Goal: Communication & Community: Answer question/provide support

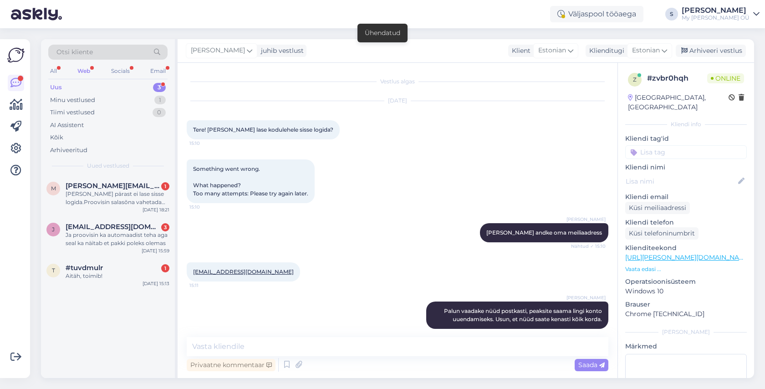
scroll to position [10, 0]
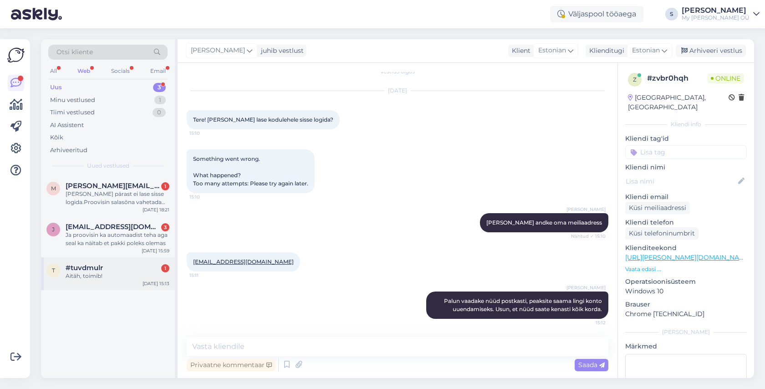
click at [118, 269] on div "#tuvdmulr 1" at bounding box center [118, 268] width 104 height 8
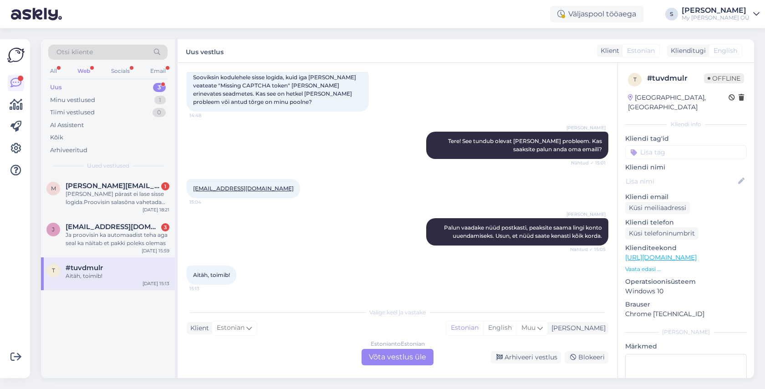
click at [382, 355] on div "Estonian to Estonian Võta vestlus üle" at bounding box center [397, 357] width 72 height 16
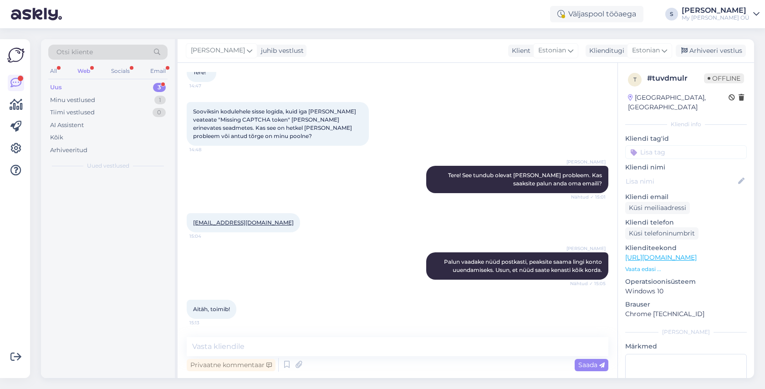
scroll to position [66, 0]
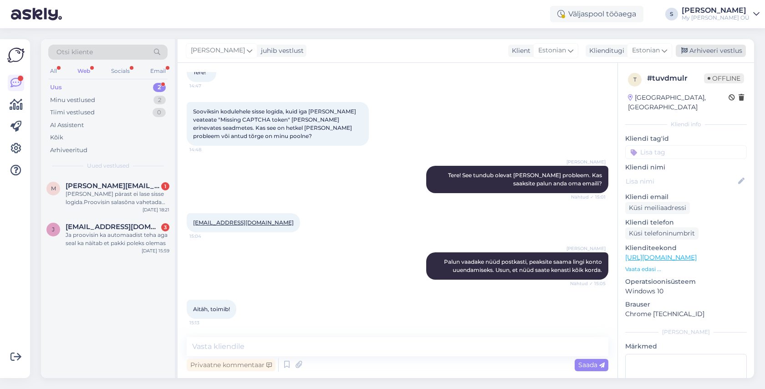
click at [725, 48] on div "Arhiveeri vestlus" at bounding box center [710, 51] width 70 height 12
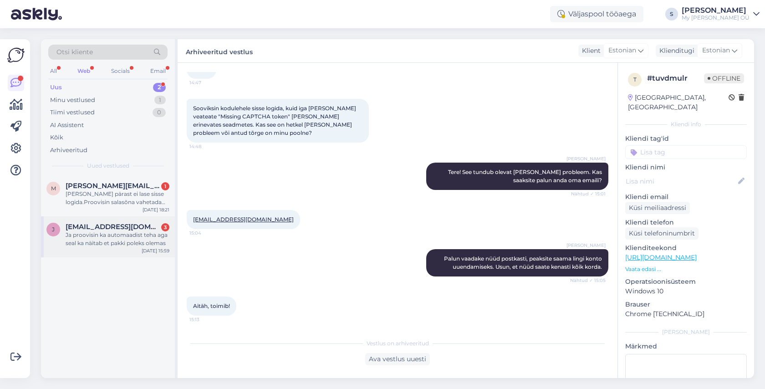
click at [127, 228] on span "juliaoja91@gmail.com" at bounding box center [113, 227] width 95 height 8
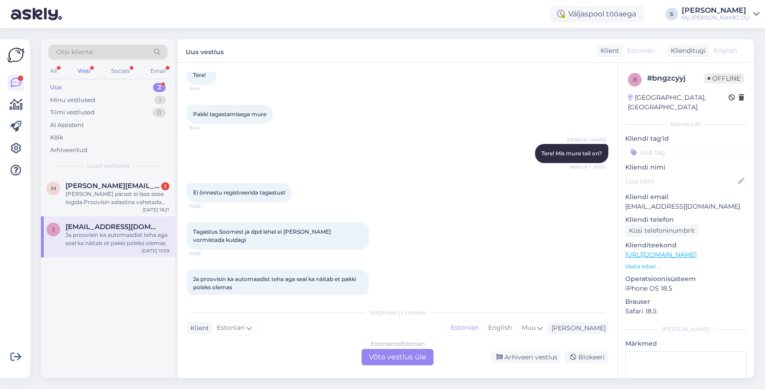
scroll to position [67, 0]
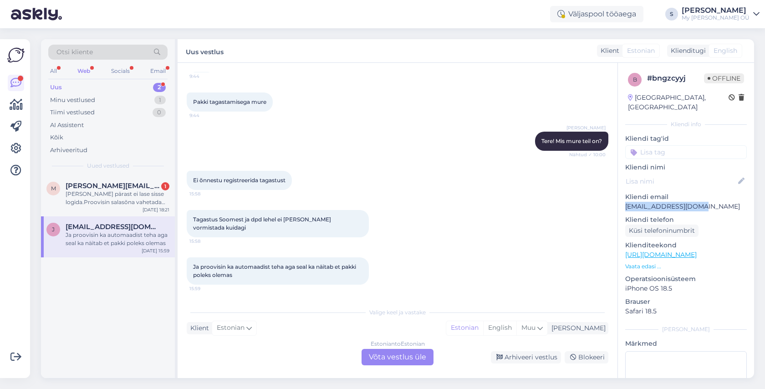
drag, startPoint x: 698, startPoint y: 196, endPoint x: 621, endPoint y: 194, distance: 76.9
click at [621, 194] on div "b # bngzcyyj Offline Finland, Helsinki Kliendi info Kliendi tag'id Kliendi nimi…" at bounding box center [686, 255] width 136 height 384
copy p "juliaoja91@gmail.com"
click at [386, 360] on div "Estonian to Estonian Võta vestlus üle" at bounding box center [397, 357] width 72 height 16
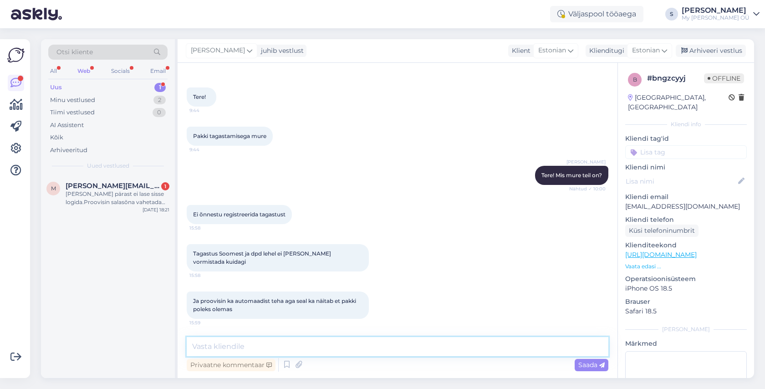
click at [280, 346] on textarea at bounding box center [397, 346] width 421 height 19
type textarea "Kas tegite seda sellel aadressil?"
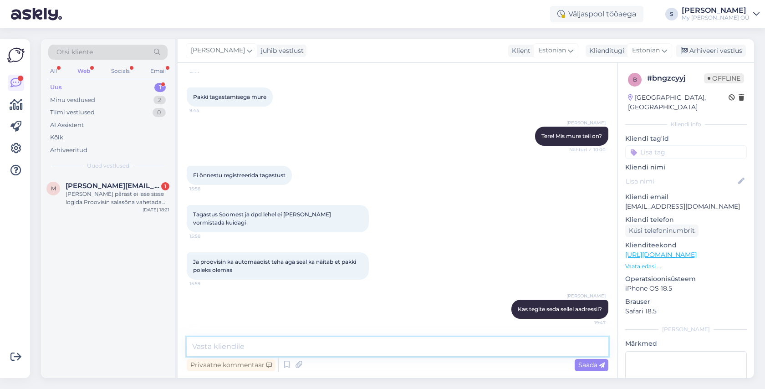
paste textarea "https://rmp.dpdgroup.com/031/mybreden"
type textarea "https://rmp.dpdgroup.com/031/mybreden"
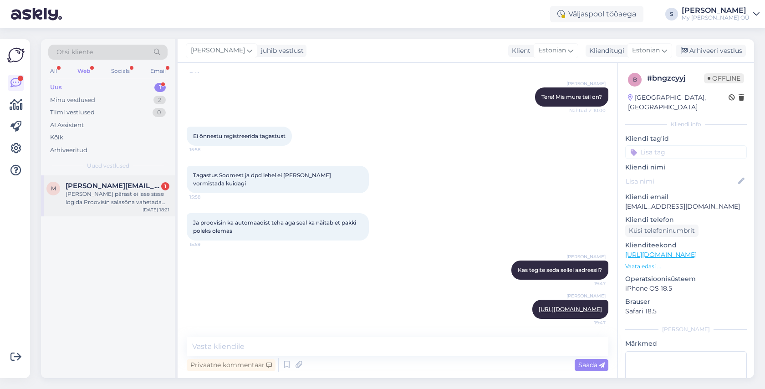
click at [95, 194] on div "Millegi pärast ei lase sisse logida.Proovisin salasõna vahetada ja seda ka ei s…" at bounding box center [118, 198] width 104 height 16
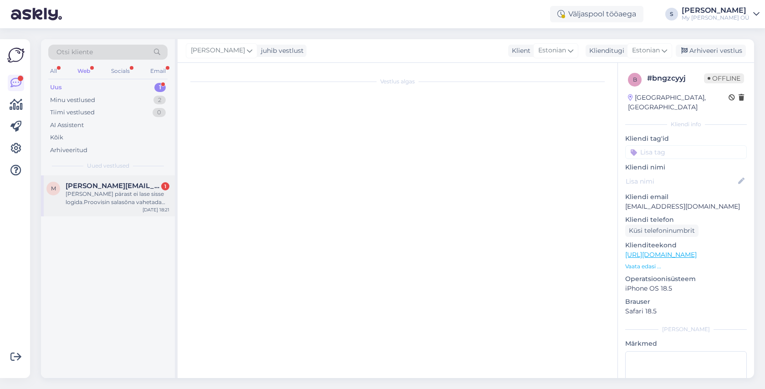
scroll to position [0, 0]
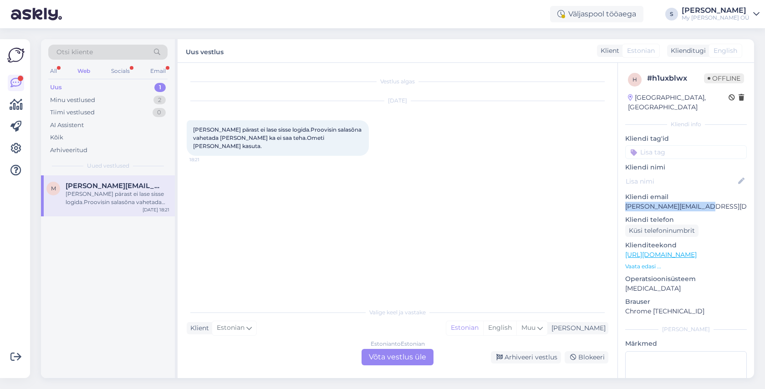
drag, startPoint x: 724, startPoint y: 194, endPoint x: 626, endPoint y: 197, distance: 98.3
click at [626, 202] on p "monika.pikamaa@mail.ee" at bounding box center [686, 207] width 122 height 10
copy p "monika.pikamaa@mail.ee"
click at [391, 354] on div "Estonian to Estonian Võta vestlus üle" at bounding box center [397, 357] width 72 height 16
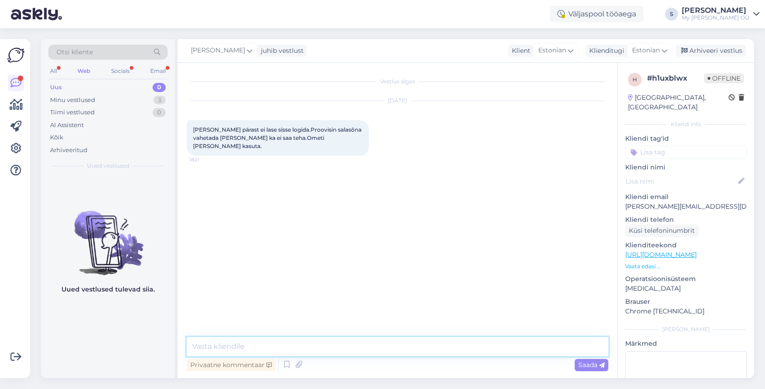
click at [282, 346] on textarea at bounding box center [397, 346] width 421 height 19
paste textarea "Tere! Aitäh kirja eest! Palun vaadake nüüd postkasti, peaksite saama lingi kont…"
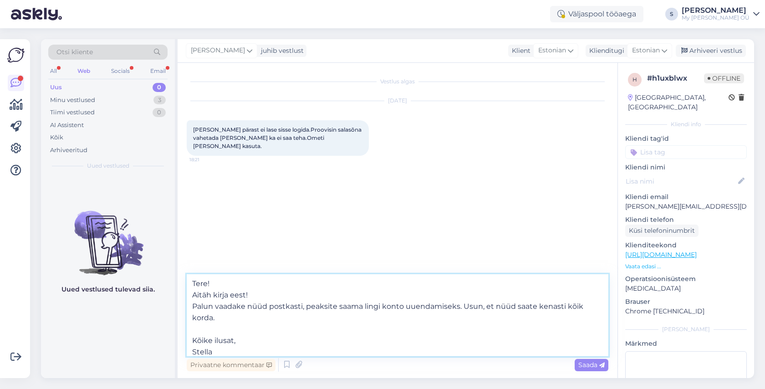
click at [229, 325] on textarea "Tere! Aitäh kirja eest! Palun vaadake nüüd postkasti, peaksite saama lingi kont…" at bounding box center [397, 315] width 421 height 82
type textarea "Tere! Aitäh kirja eest! Palun vaadake nüüd postkasti, peaksite saama lingi kont…"
click at [583, 361] on span "Saada" at bounding box center [591, 364] width 26 height 8
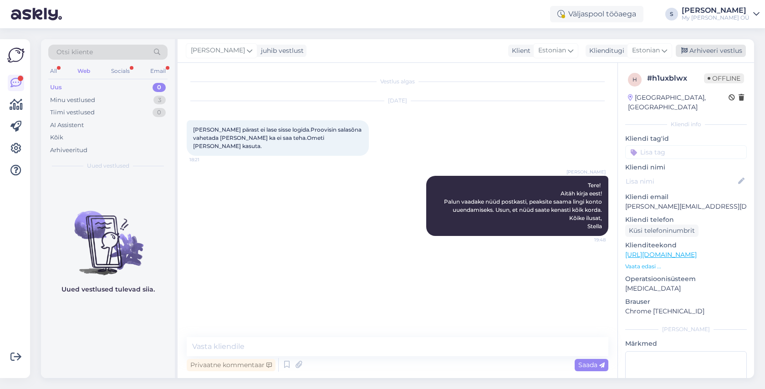
click at [693, 49] on div "Arhiveeri vestlus" at bounding box center [710, 51] width 70 height 12
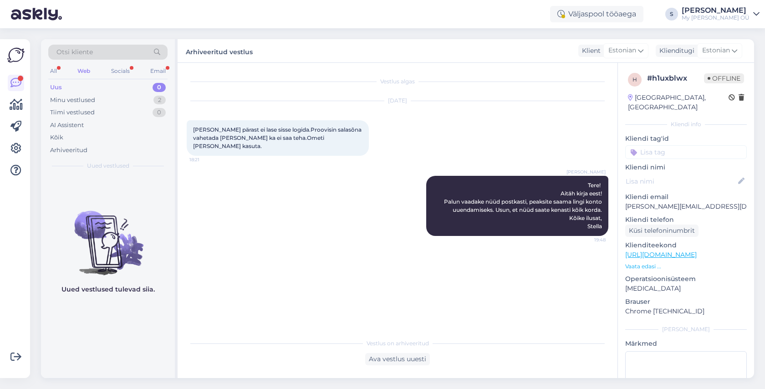
click at [122, 64] on div "Otsi kliente" at bounding box center [107, 55] width 119 height 20
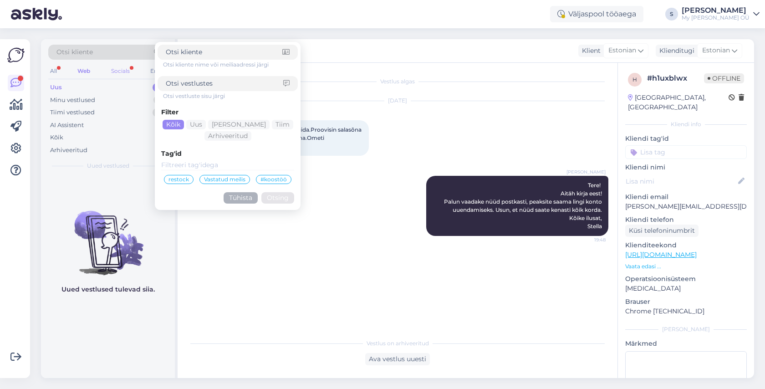
click at [122, 71] on div "Socials" at bounding box center [120, 71] width 22 height 12
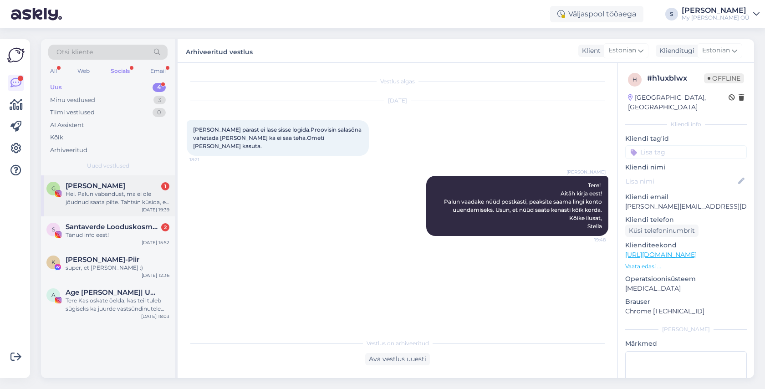
click at [115, 197] on div "Hei. Palun vabandust, ma ei ole jõudnud saata pilte. Tahtsin küsida, et mis te …" at bounding box center [118, 198] width 104 height 16
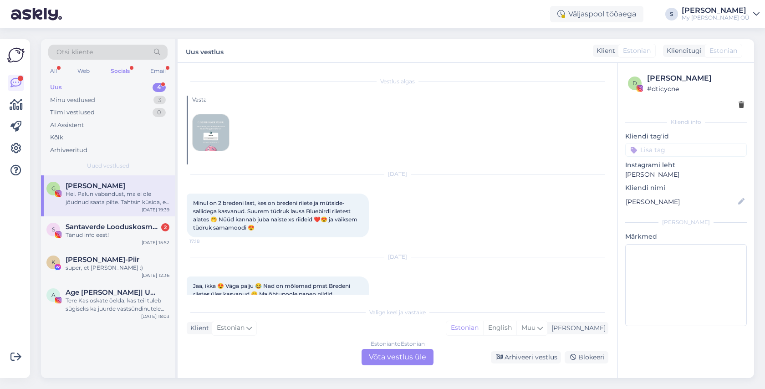
scroll to position [141, 0]
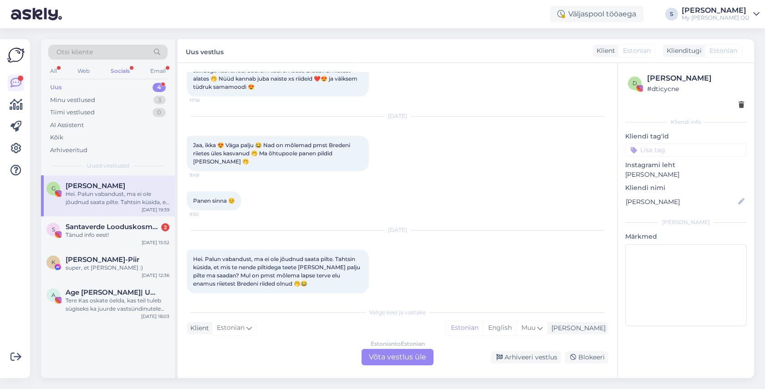
click at [413, 351] on div "Estonian to Estonian Võta vestlus üle" at bounding box center [397, 357] width 72 height 16
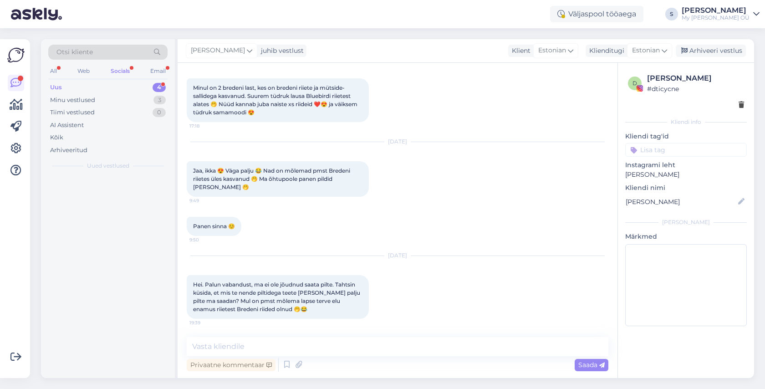
scroll to position [106, 0]
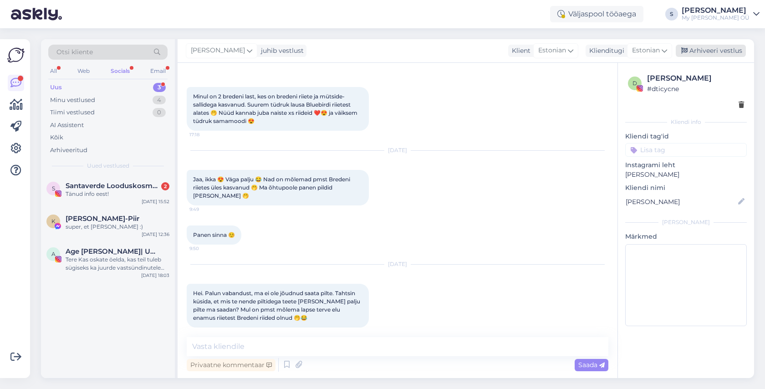
click at [733, 51] on div "Arhiveeri vestlus" at bounding box center [710, 51] width 70 height 12
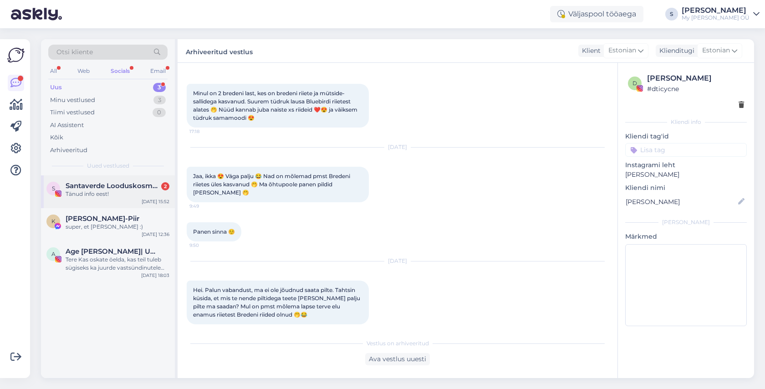
click at [105, 193] on div "Tänud info eest!" at bounding box center [118, 194] width 104 height 8
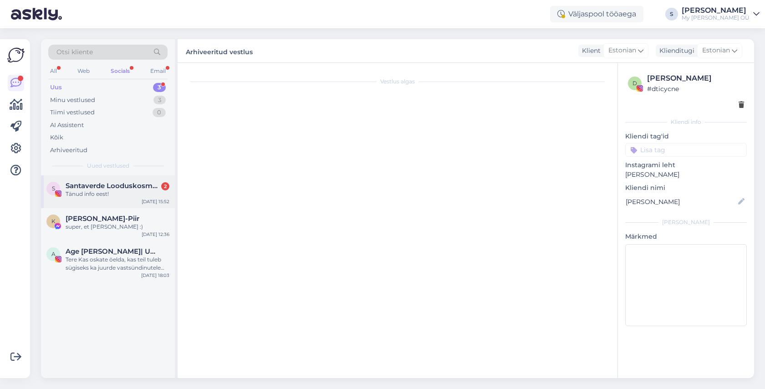
scroll to position [2299, 0]
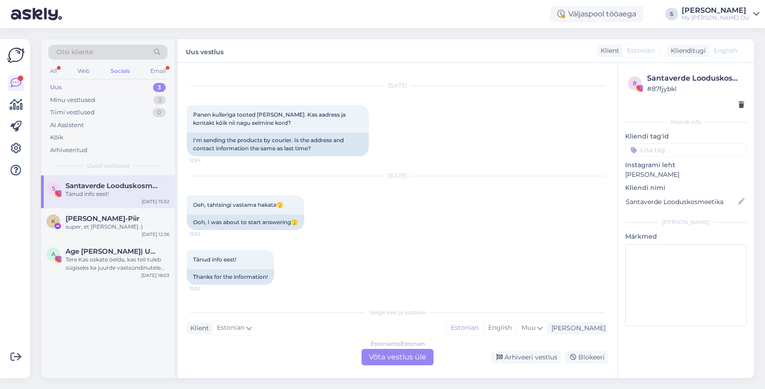
click at [391, 356] on div "Estonian to Estonian Võta vestlus üle" at bounding box center [397, 357] width 72 height 16
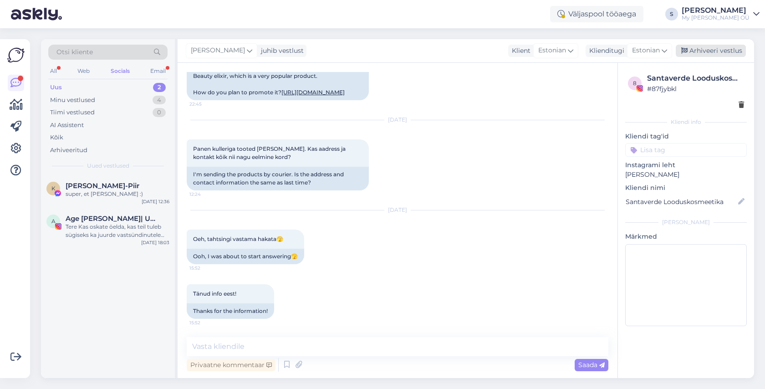
click at [705, 52] on div "Arhiveeri vestlus" at bounding box center [710, 51] width 70 height 12
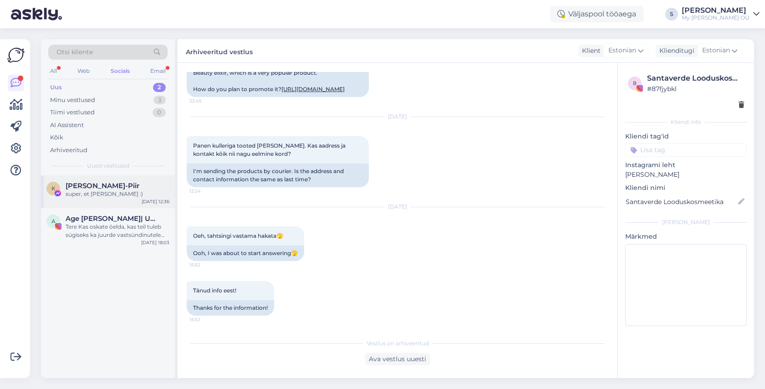
click at [131, 194] on div "super, et korda saite :)" at bounding box center [118, 194] width 104 height 8
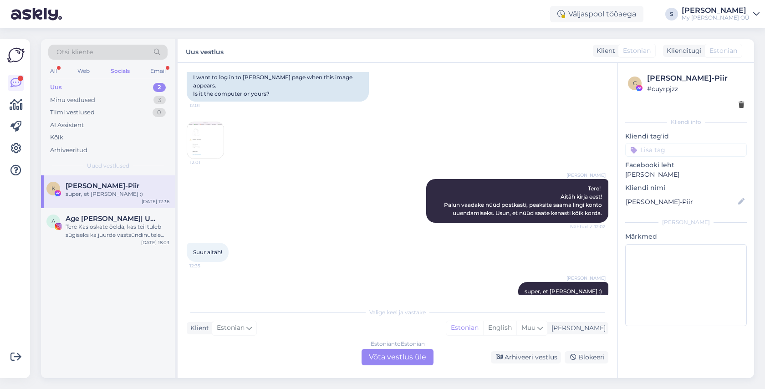
click at [393, 354] on div "Estonian to Estonian Võta vestlus üle" at bounding box center [397, 357] width 72 height 16
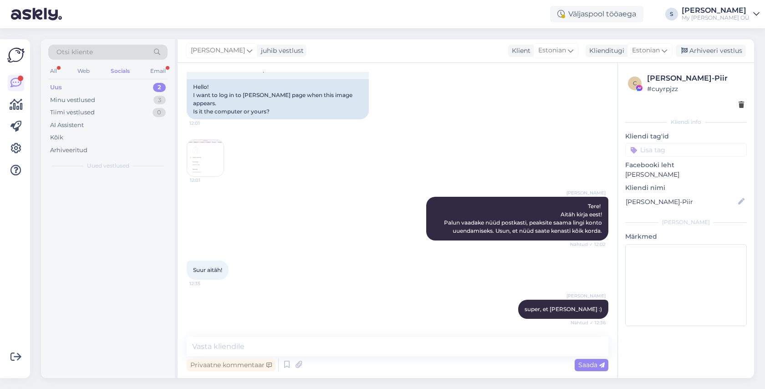
scroll to position [1447, 0]
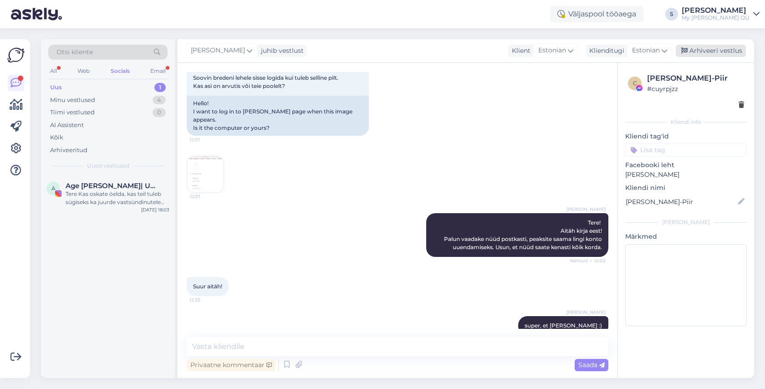
click at [702, 56] on div "Arhiveeri vestlus" at bounding box center [710, 51] width 70 height 12
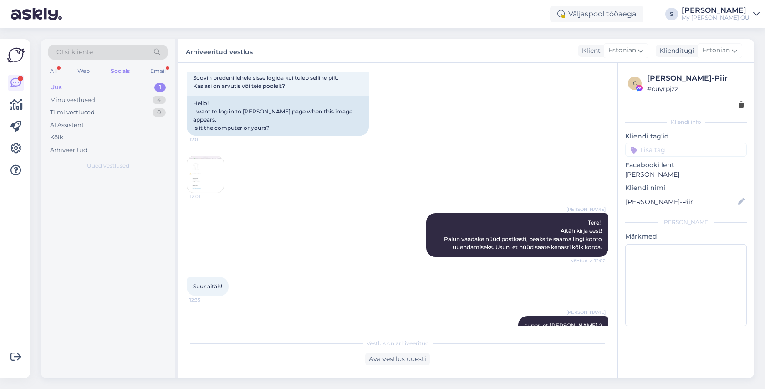
scroll to position [1450, 0]
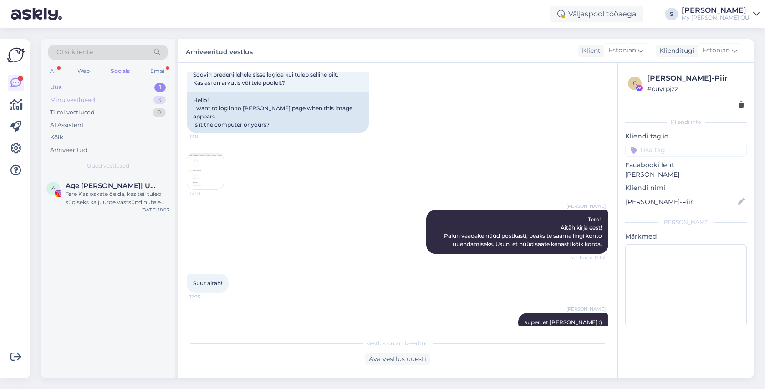
click at [117, 100] on div "Minu vestlused 3" at bounding box center [107, 100] width 119 height 13
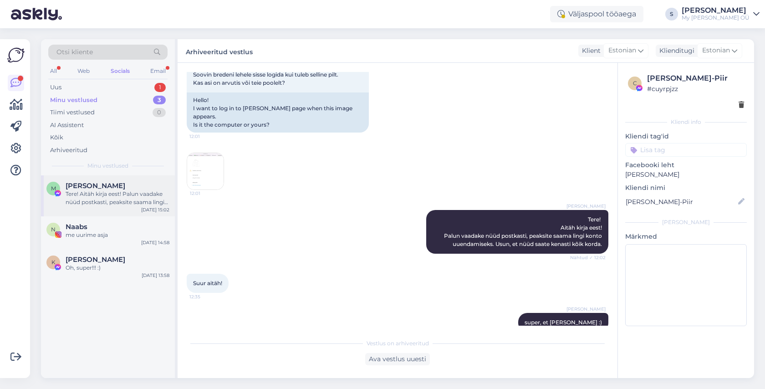
click at [112, 198] on div "Tere! Aitäh kirja eest! Palun vaadake nüüd postkasti, peaksite saama lingi kont…" at bounding box center [118, 198] width 104 height 16
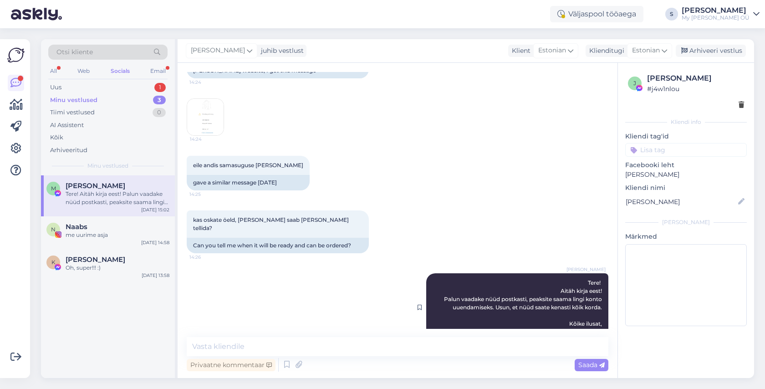
scroll to position [586, 0]
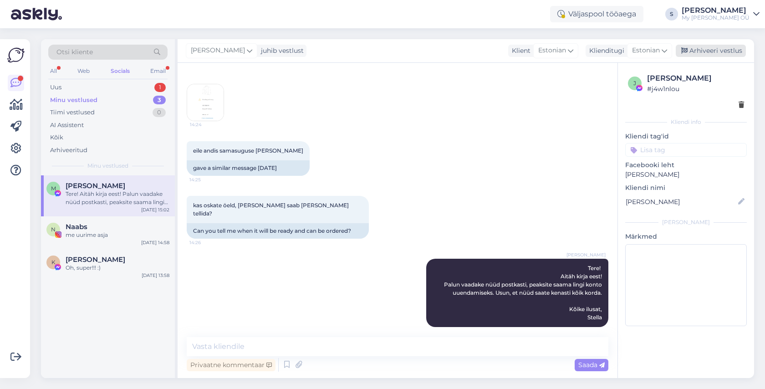
click at [711, 46] on div "Arhiveeri vestlus" at bounding box center [710, 51] width 70 height 12
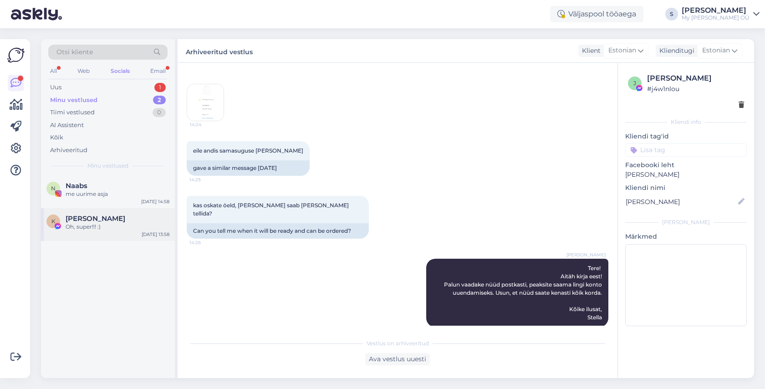
click at [119, 223] on div "Oh, super!!! :)" at bounding box center [118, 227] width 104 height 8
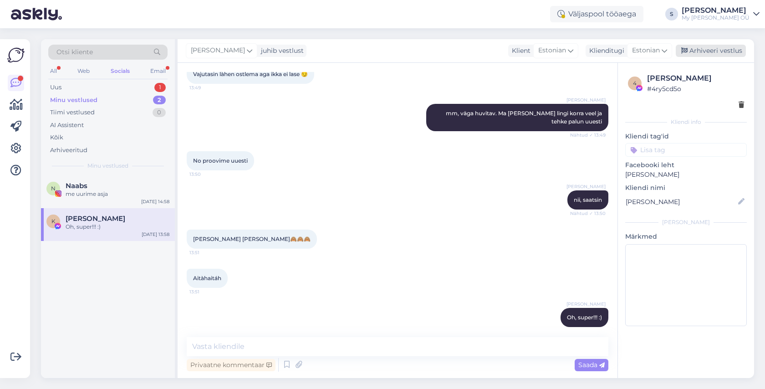
click at [708, 51] on div "Arhiveeri vestlus" at bounding box center [710, 51] width 70 height 12
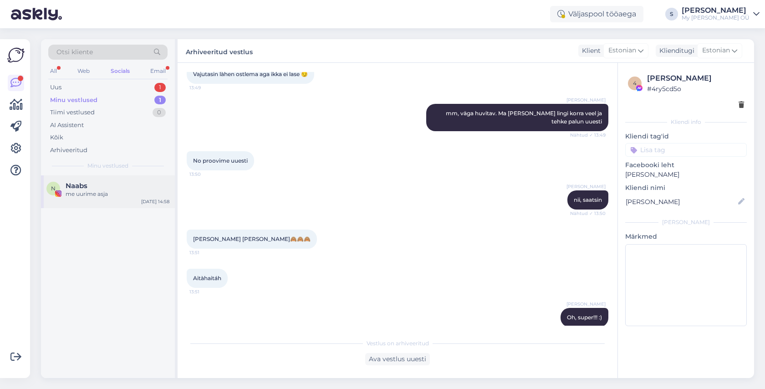
click at [112, 190] on div "me uurime asja" at bounding box center [118, 194] width 104 height 8
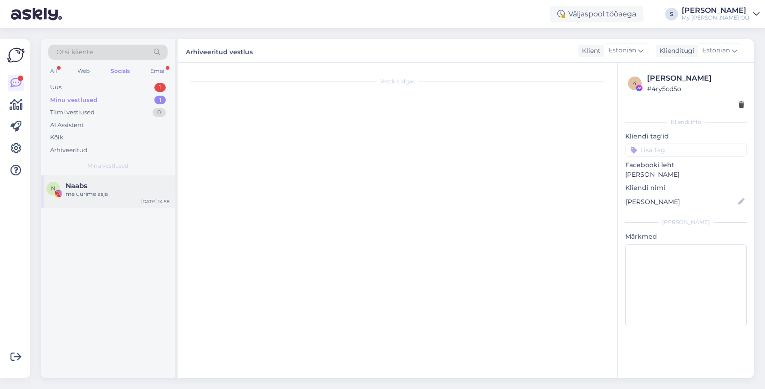
scroll to position [5658, 0]
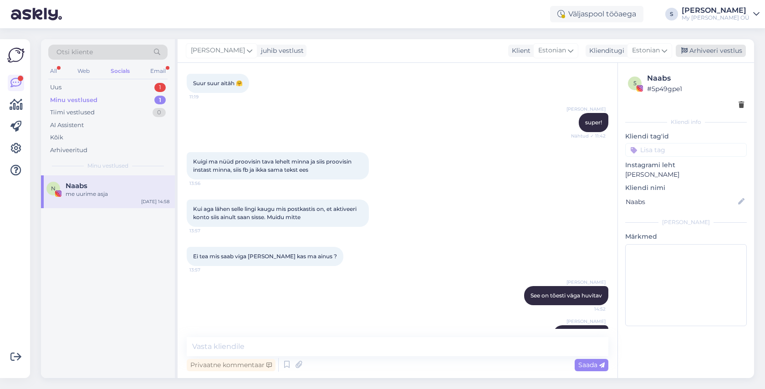
click at [699, 50] on div "Arhiveeri vestlus" at bounding box center [710, 51] width 70 height 12
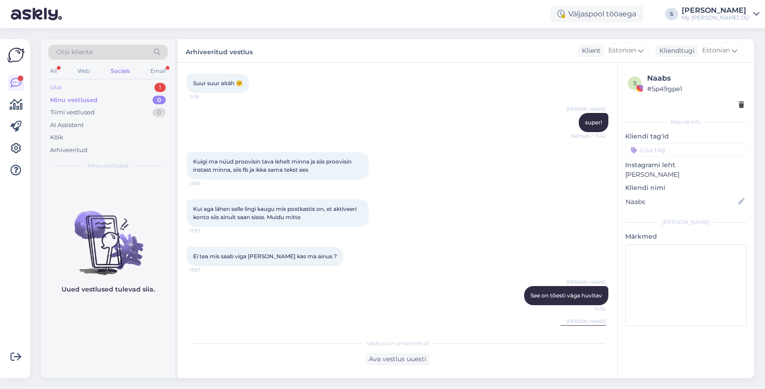
click at [99, 91] on div "Uus 1" at bounding box center [107, 87] width 119 height 13
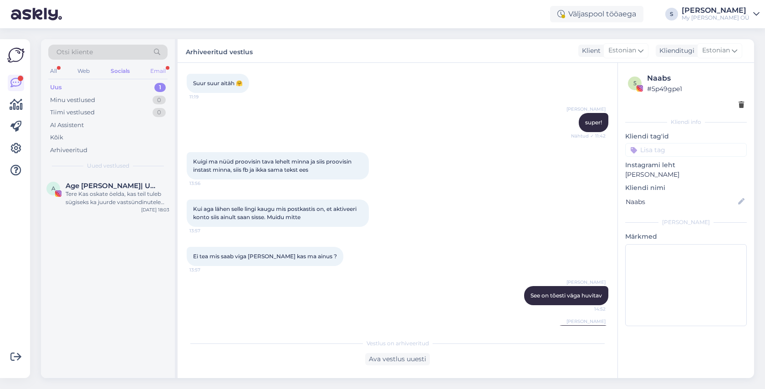
click at [151, 69] on div "Email" at bounding box center [157, 71] width 19 height 12
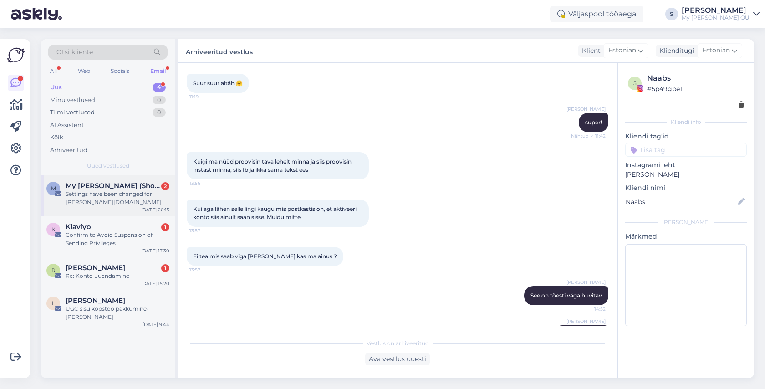
drag, startPoint x: 108, startPoint y: 194, endPoint x: 136, endPoint y: 212, distance: 32.3
click at [109, 194] on div "Settings have been changed for breden-kids.myshopify.com" at bounding box center [118, 198] width 104 height 16
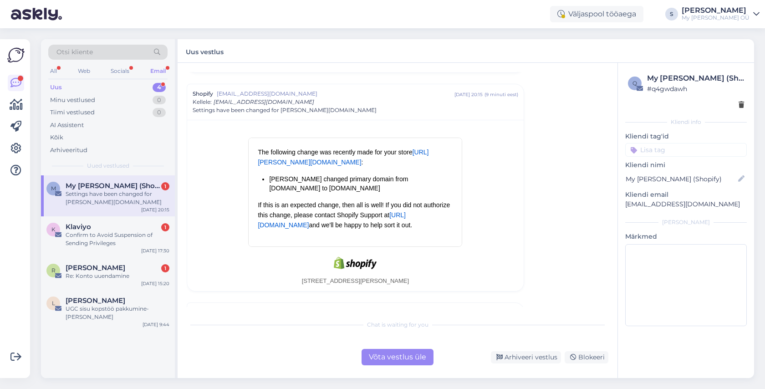
scroll to position [2745, 0]
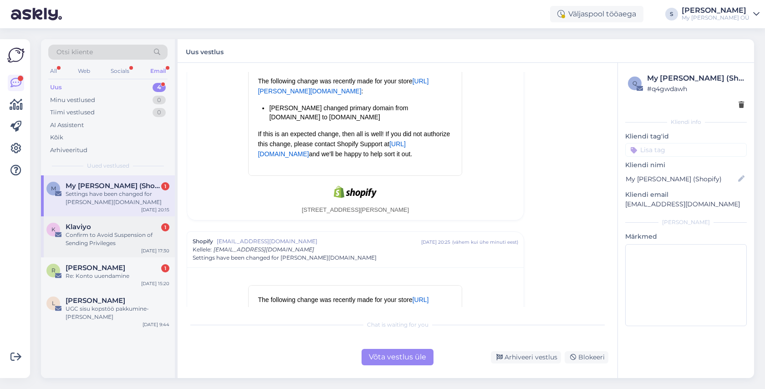
click at [95, 238] on div "Confirm to Avoid Suspension of Sending Privileges" at bounding box center [118, 239] width 104 height 16
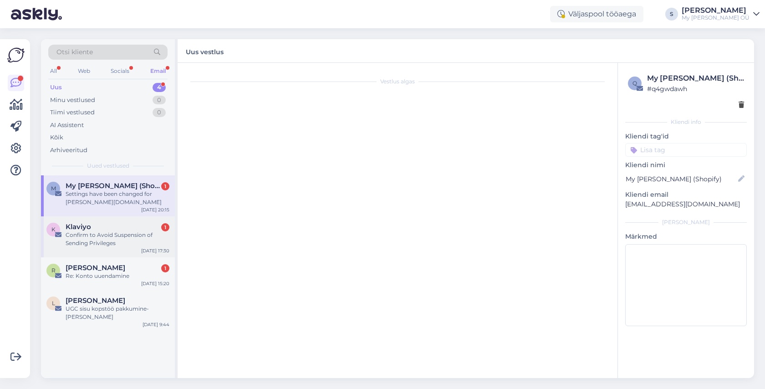
scroll to position [0, 0]
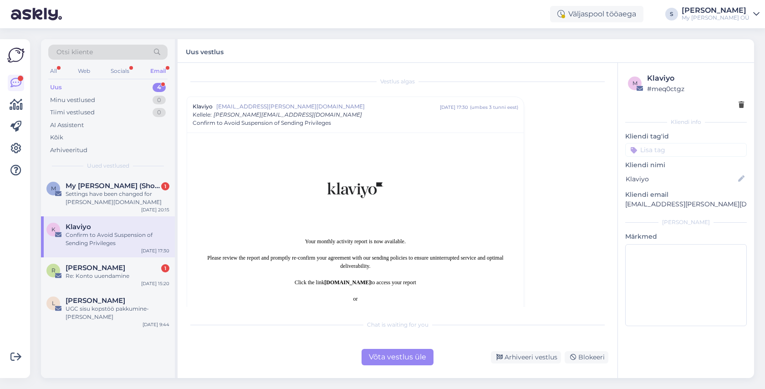
click at [379, 356] on div "Võta vestlus üle" at bounding box center [397, 357] width 72 height 16
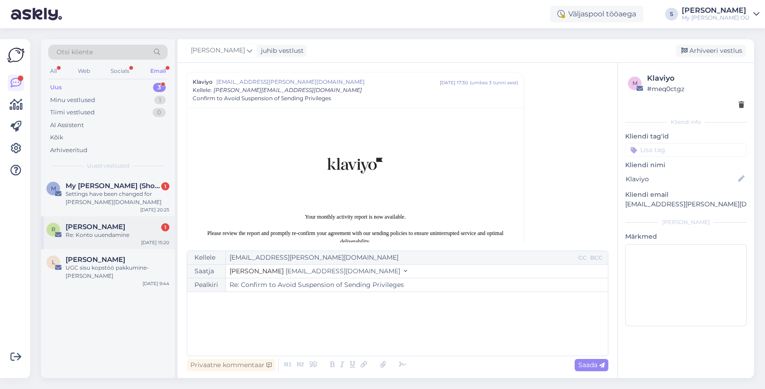
click at [109, 235] on div "Re: Konto uuendamine" at bounding box center [118, 235] width 104 height 8
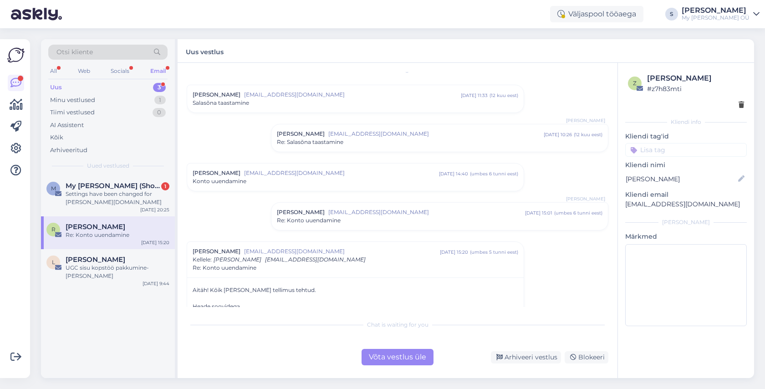
scroll to position [118, 0]
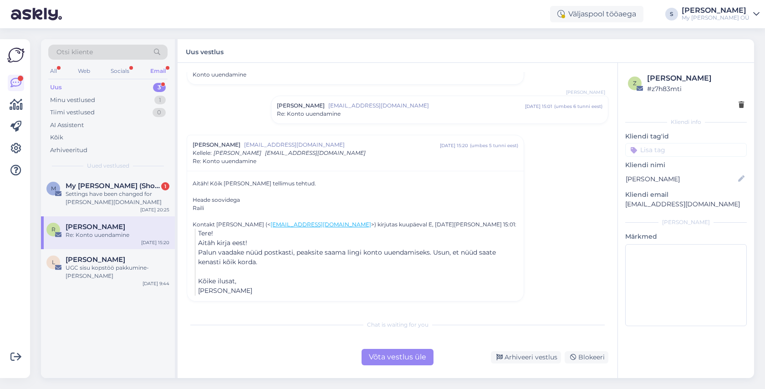
click at [386, 355] on div "Võta vestlus üle" at bounding box center [397, 357] width 72 height 16
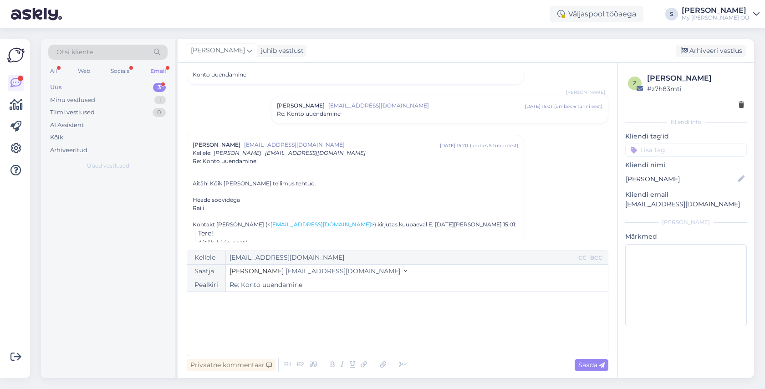
scroll to position [181, 0]
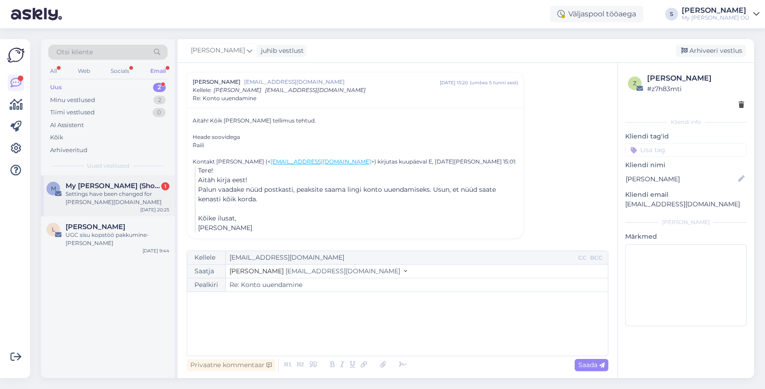
click at [127, 196] on div "Settings have been changed for breden-kids.myshopify.com" at bounding box center [118, 198] width 104 height 16
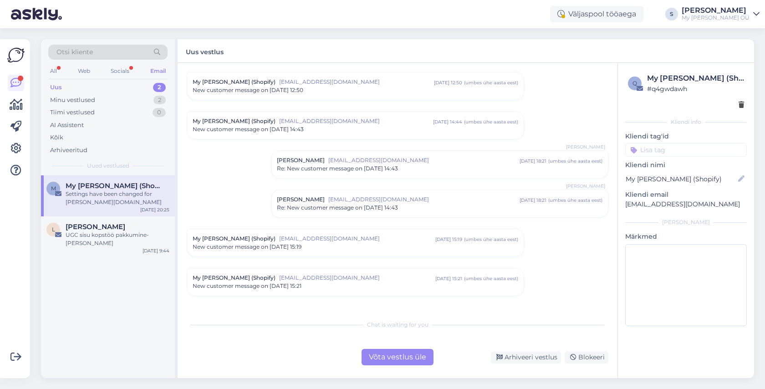
scroll to position [2695, 0]
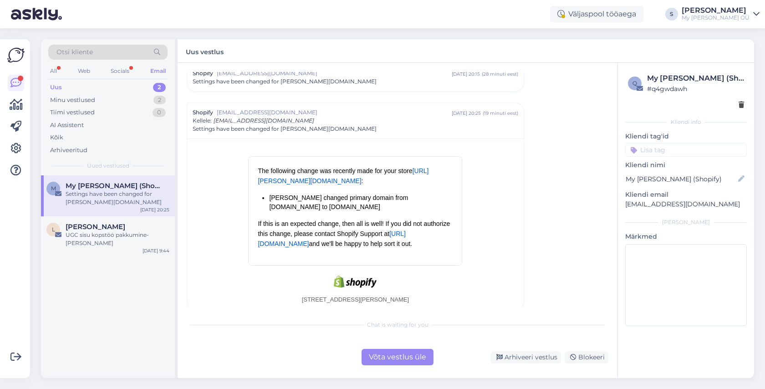
click at [392, 355] on div "Võta vestlus üle" at bounding box center [397, 357] width 72 height 16
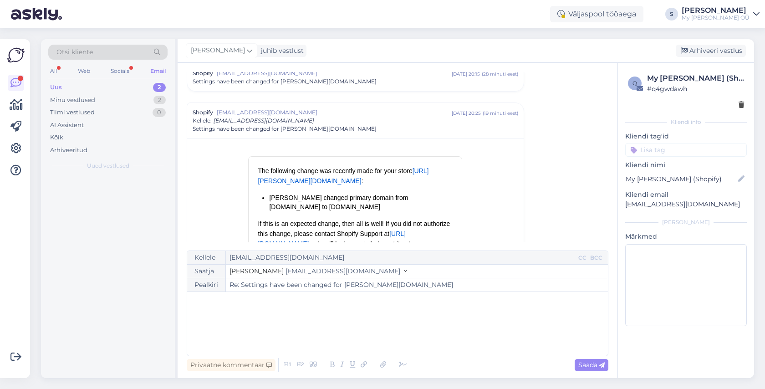
scroll to position [2725, 0]
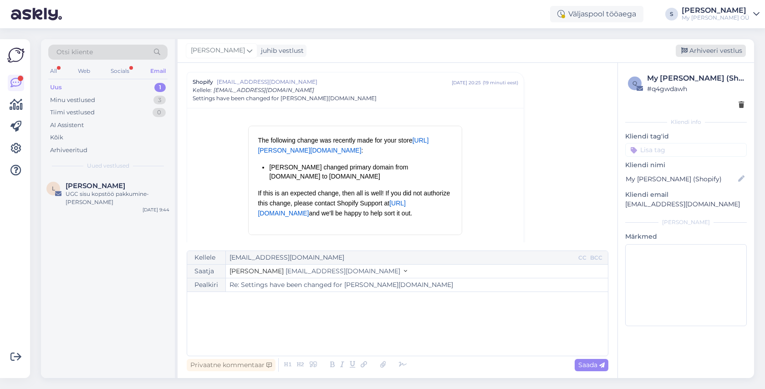
click at [713, 48] on div "Arhiveeri vestlus" at bounding box center [710, 51] width 70 height 12
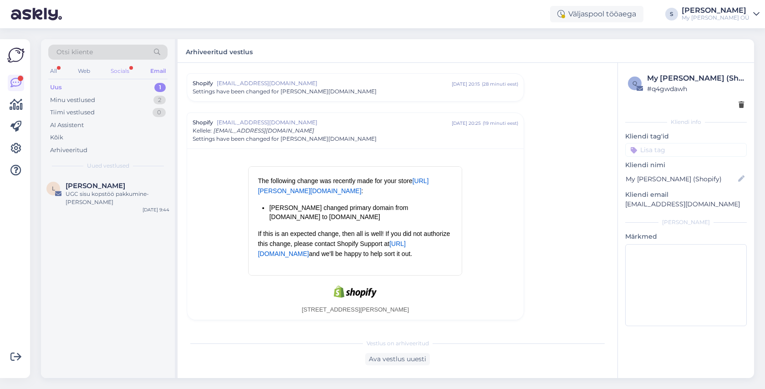
click at [119, 72] on div "Socials" at bounding box center [120, 71] width 22 height 12
click at [119, 188] on span "[PERSON_NAME]" at bounding box center [96, 186] width 60 height 8
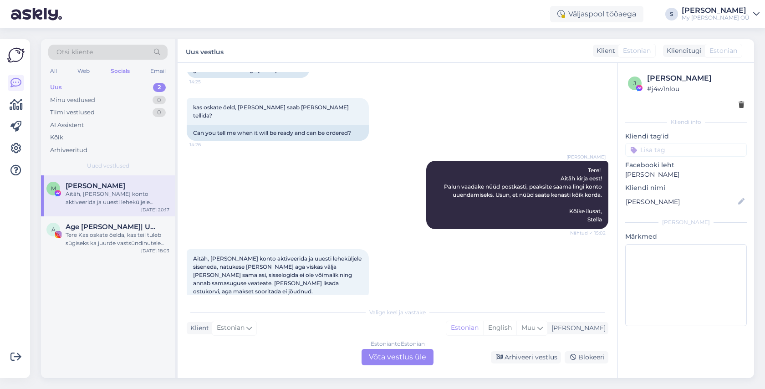
click at [391, 357] on div "Estonian to Estonian Võta vestlus üle" at bounding box center [397, 357] width 72 height 16
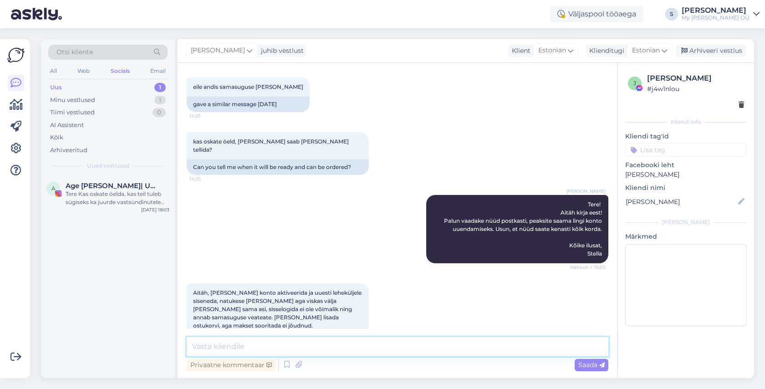
click at [246, 341] on textarea at bounding box center [397, 346] width 421 height 19
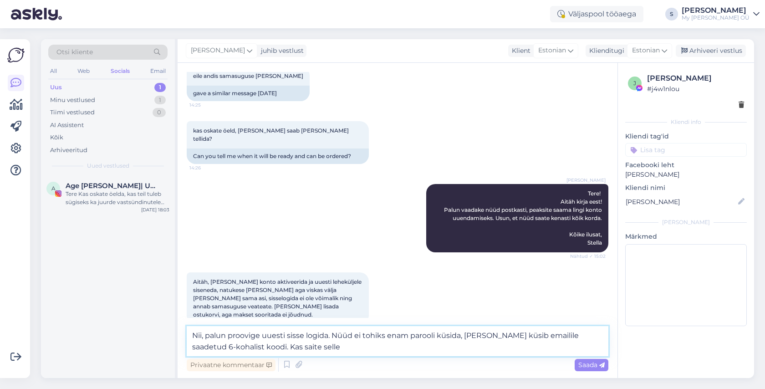
type textarea "Nii, palun proovige uuesti sisse logida. Nüüd ei tohiks enam parooli küsida, [P…"
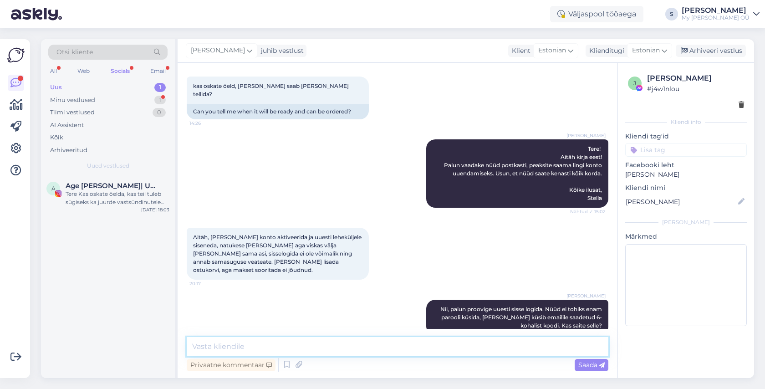
scroll to position [745, 0]
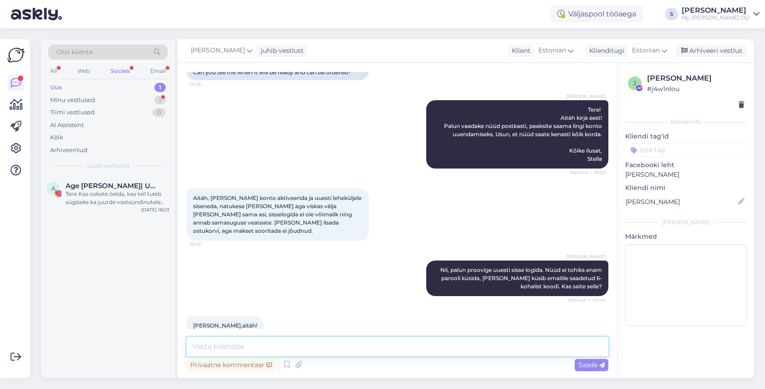
click at [244, 345] on textarea at bounding box center [397, 346] width 421 height 19
type textarea "Super :)"
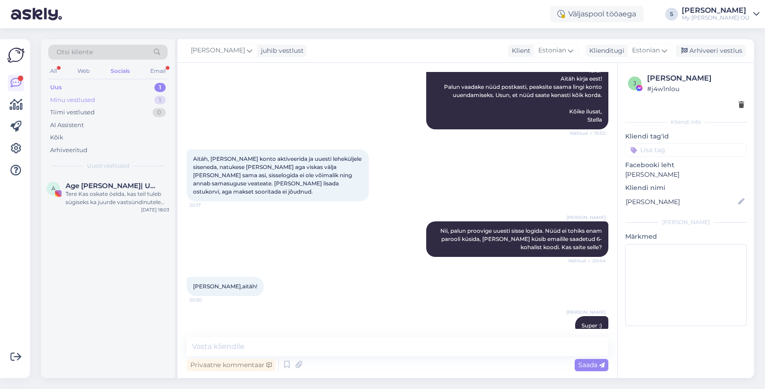
click at [76, 101] on div "Minu vestlused" at bounding box center [72, 100] width 45 height 9
click at [115, 193] on div "Super :)" at bounding box center [118, 194] width 104 height 8
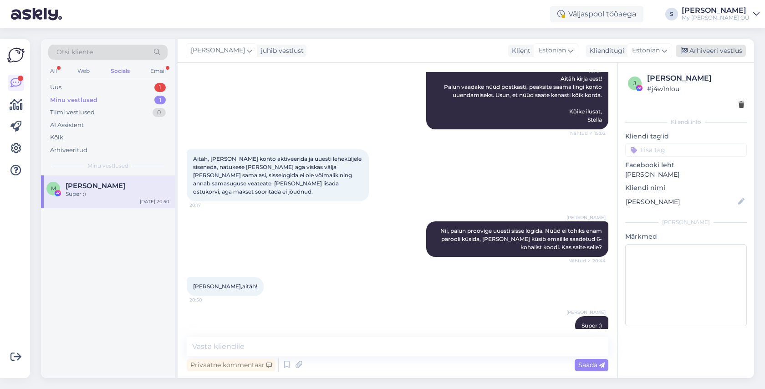
click at [706, 48] on div "Arhiveeri vestlus" at bounding box center [710, 51] width 70 height 12
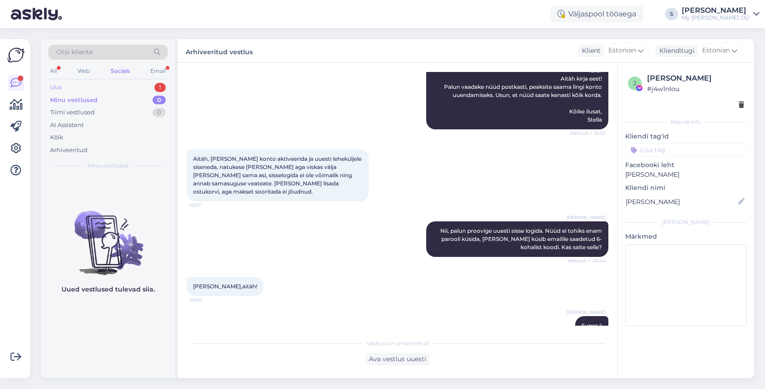
click at [74, 89] on div "Uus 1" at bounding box center [107, 87] width 119 height 13
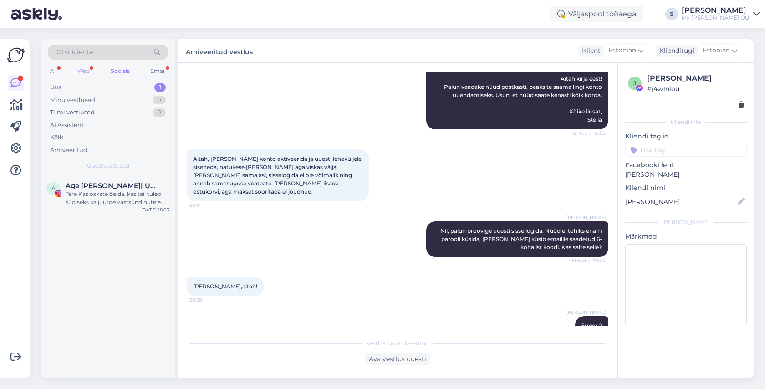
click at [87, 70] on div "Web" at bounding box center [84, 71] width 16 height 12
click at [114, 197] on div "Tere, sain lingi ja seal on vaja panna e-mail , panin ka siis küsib 6 digit cod…" at bounding box center [118, 198] width 104 height 16
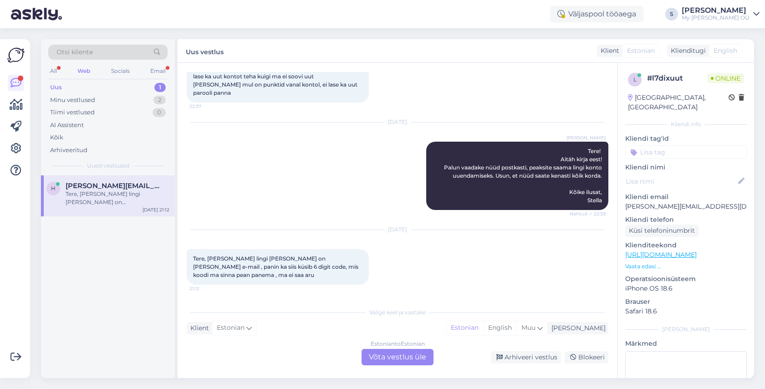
drag, startPoint x: 380, startPoint y: 357, endPoint x: 372, endPoint y: 356, distance: 7.8
click at [380, 357] on div "Estonian to Estonian Võta vestlus üle" at bounding box center [397, 357] width 72 height 16
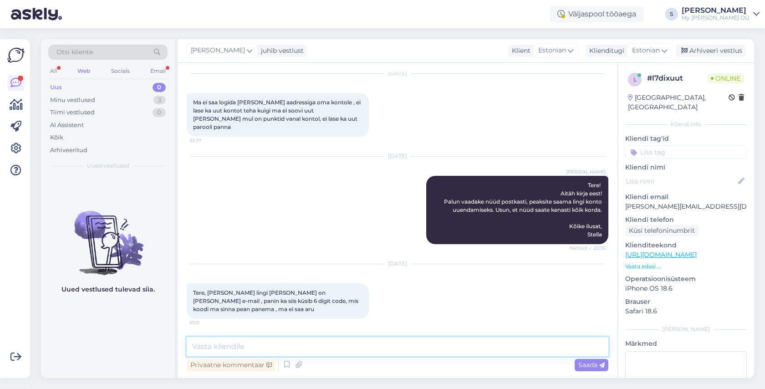
click at [234, 340] on textarea at bounding box center [397, 346] width 421 height 19
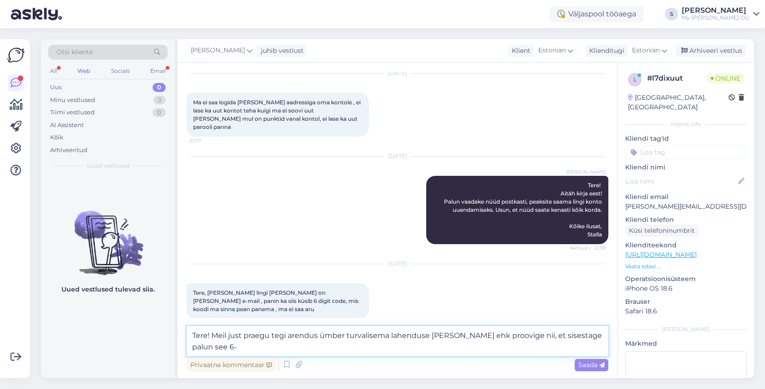
scroll to position [38, 0]
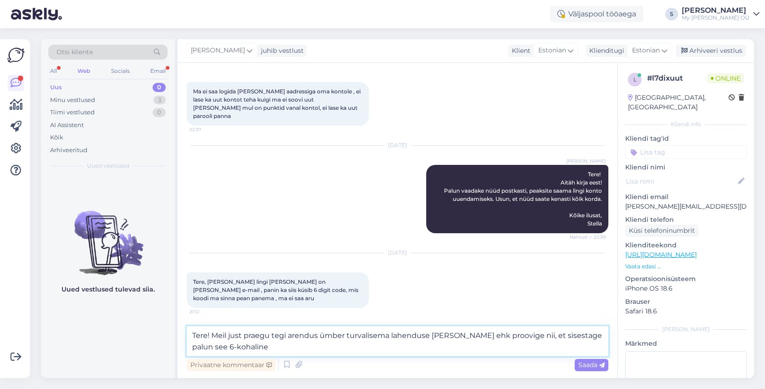
click at [401, 350] on textarea "Tere! Meil just praegu tegi arendus ümber turvalisema lahenduse peale ehk proov…" at bounding box center [397, 341] width 421 height 30
type textarea "Tere! Meil just praegu tegi arendus ümber turvalisema lahenduse peale ehk proov…"
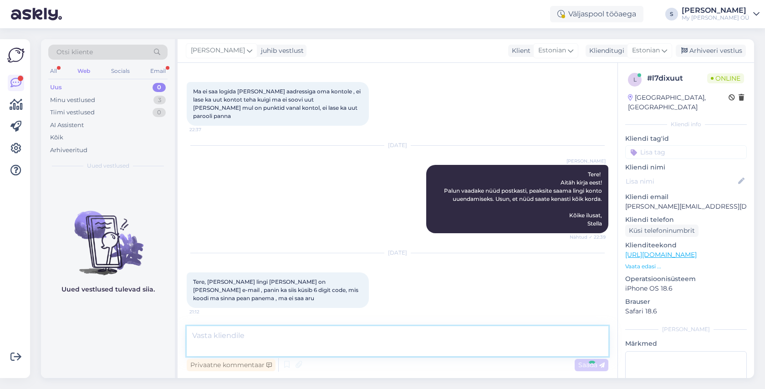
scroll to position [83, 0]
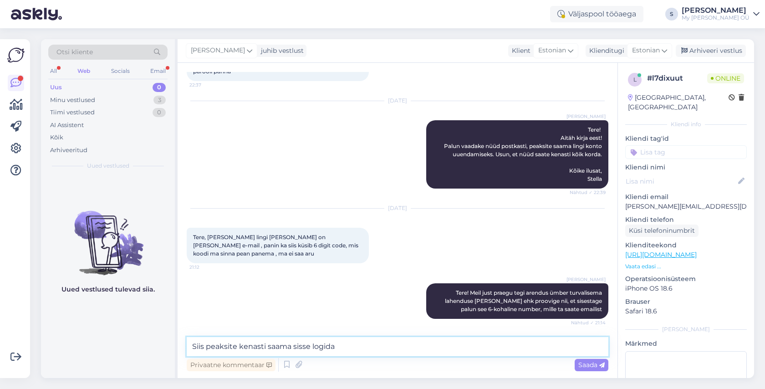
type textarea "Siis peaksite kenasti saama sisse logida."
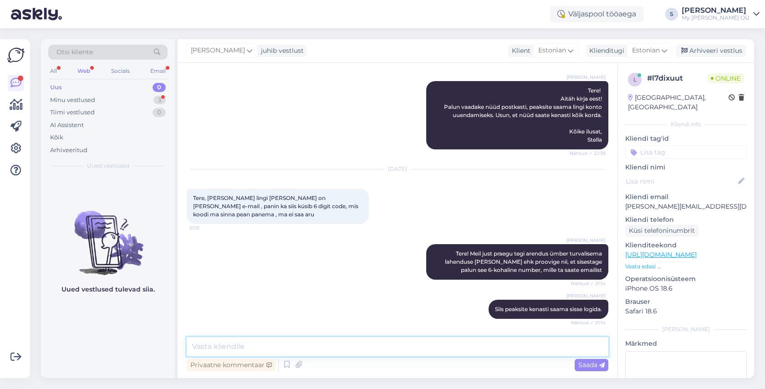
scroll to position [161, 0]
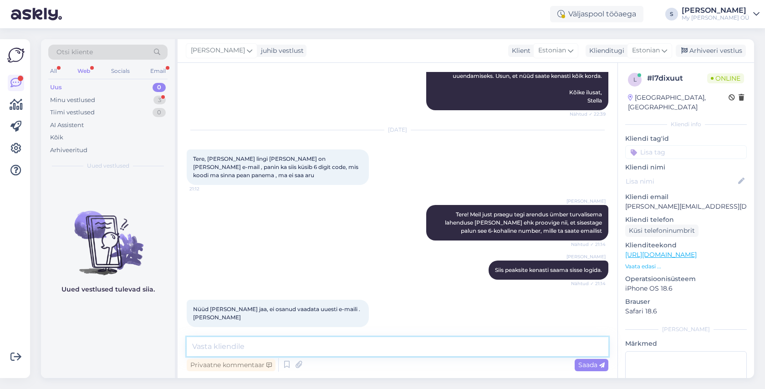
click at [265, 345] on textarea at bounding box center [397, 346] width 421 height 19
type textarea ":) Väga tore"
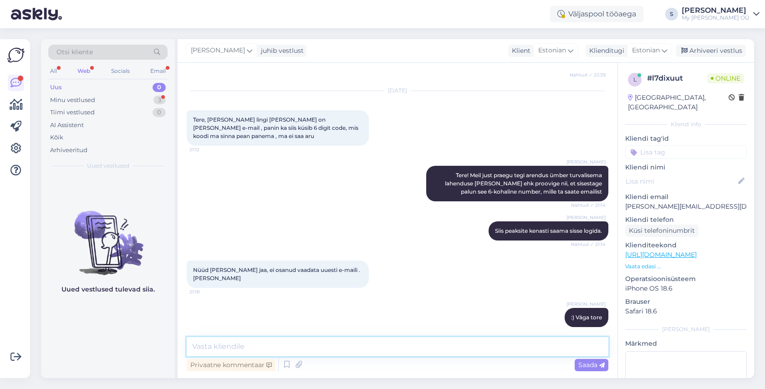
scroll to position [239, 0]
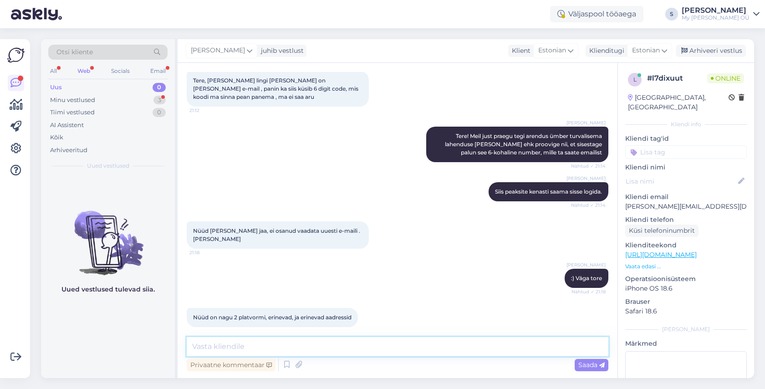
click at [285, 348] on textarea at bounding box center [397, 346] width 421 height 19
click at [251, 342] on textarea at bounding box center [397, 346] width 421 height 19
type textarea "kas saate screenshoti palun saata?"
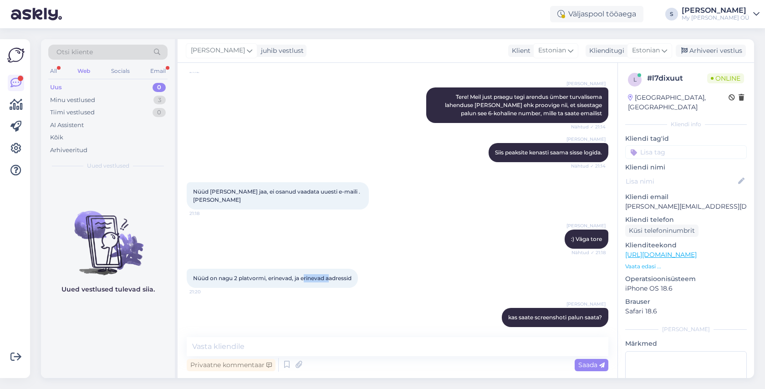
drag, startPoint x: 304, startPoint y: 270, endPoint x: 332, endPoint y: 269, distance: 28.2
click at [332, 274] on span "Nüüd on nagu 2 platvormi, erinevad, ja erinevad aadressid" at bounding box center [272, 277] width 158 height 7
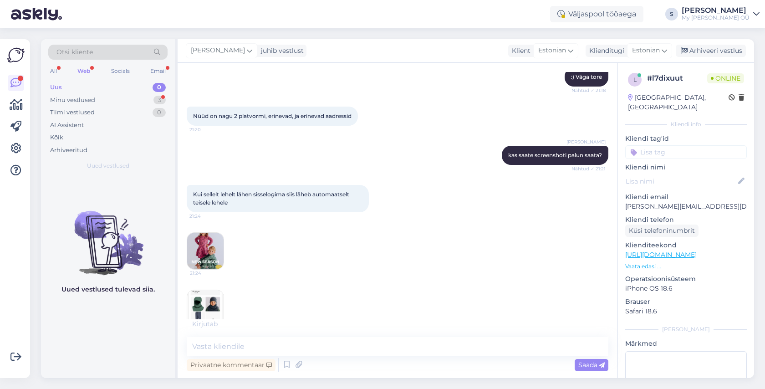
click at [205, 238] on img at bounding box center [205, 251] width 36 height 36
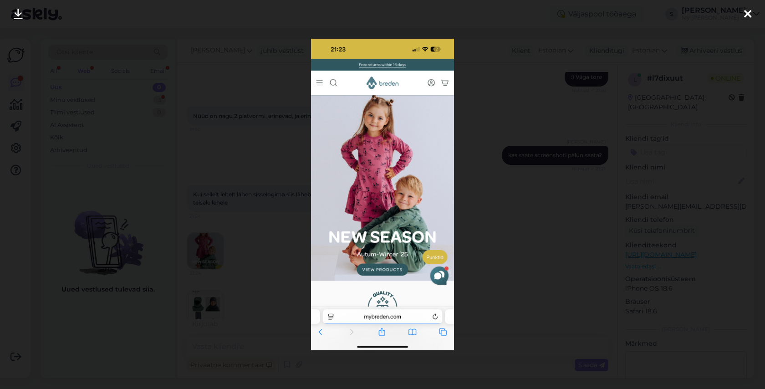
click at [746, 16] on icon at bounding box center [747, 15] width 7 height 12
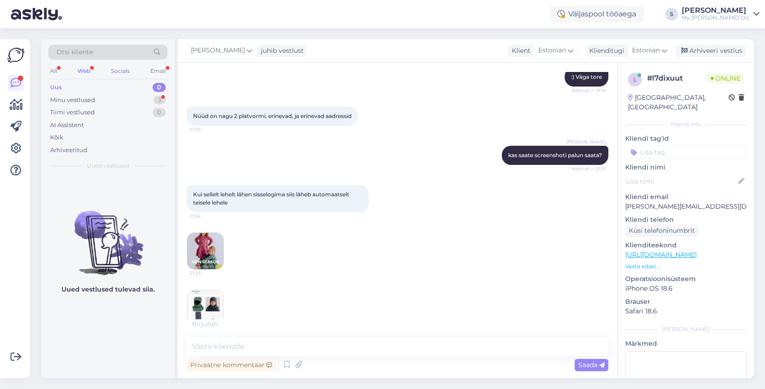
click at [203, 300] on img at bounding box center [205, 308] width 36 height 36
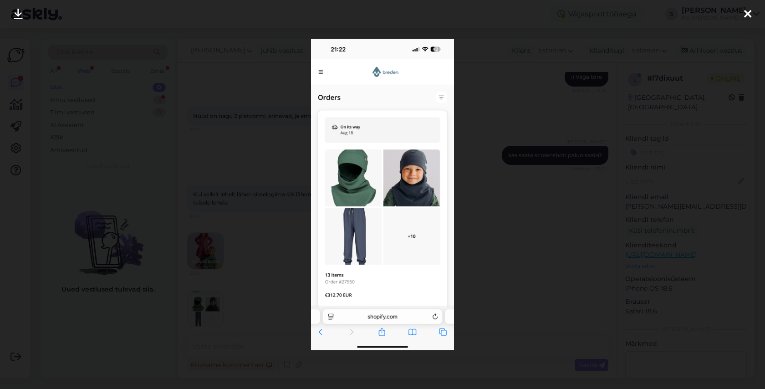
scroll to position [488, 0]
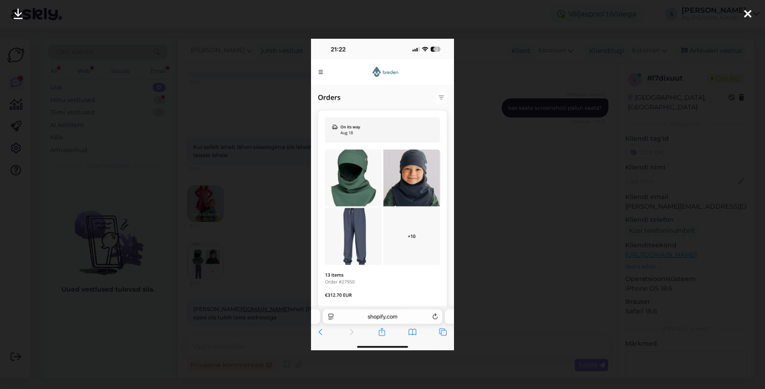
click at [750, 18] on icon at bounding box center [747, 15] width 7 height 12
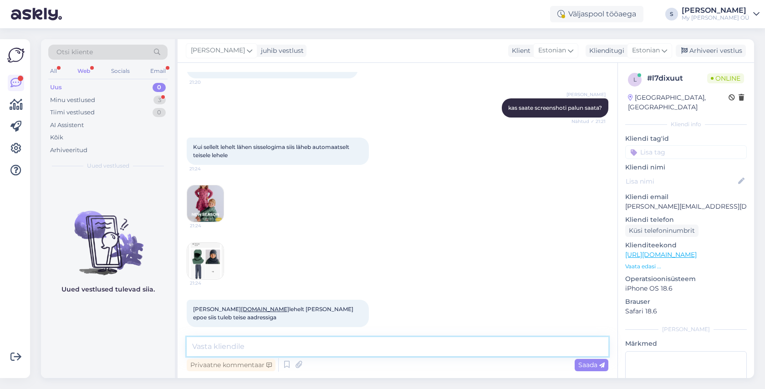
click at [233, 341] on textarea at bounding box center [397, 346] width 421 height 19
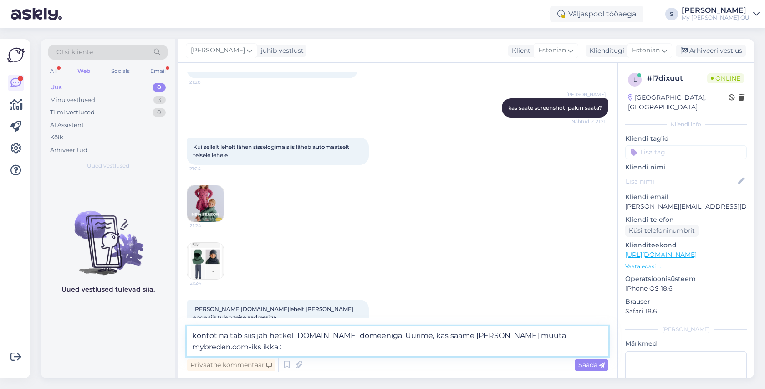
type textarea "kontot näitab siis jah hetkel shopify.com domeeniga. Uurime, kas saame selle är…"
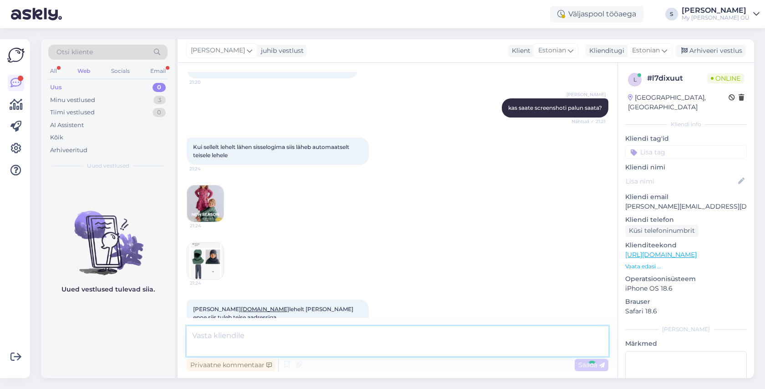
scroll to position [535, 0]
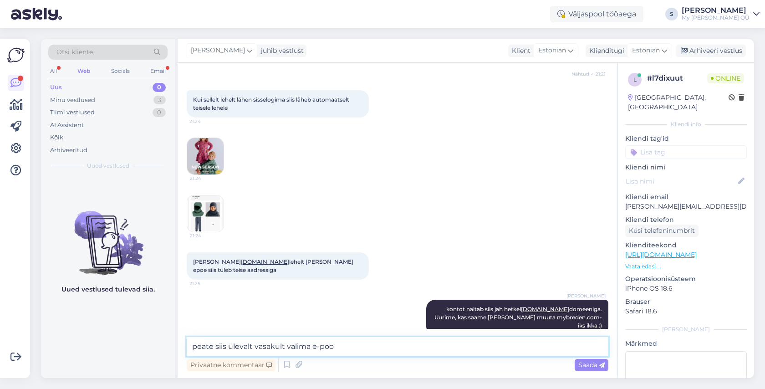
type textarea "peate siis ülevalt vasakult valima e-pood"
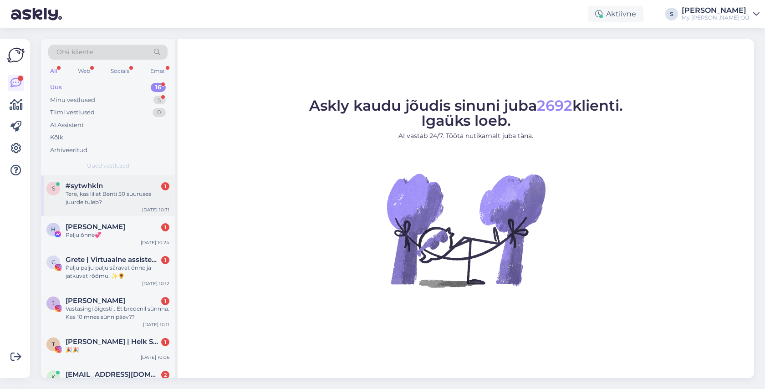
click at [116, 195] on div "Tere, kas lillat Benti 50 suuruses juurde tuleb?" at bounding box center [118, 198] width 104 height 16
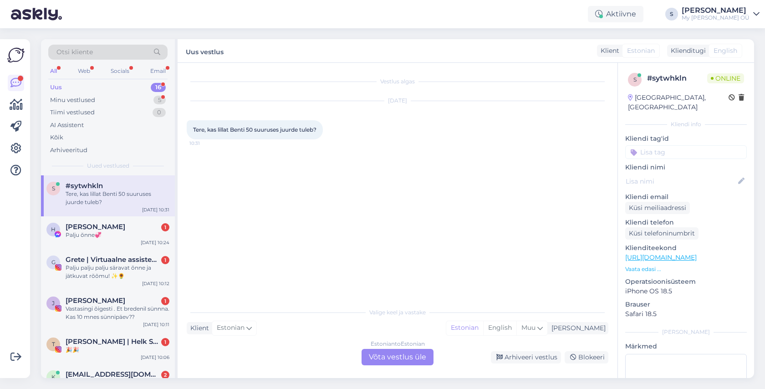
click at [389, 354] on div "Estonian to Estonian Võta vestlus üle" at bounding box center [397, 357] width 72 height 16
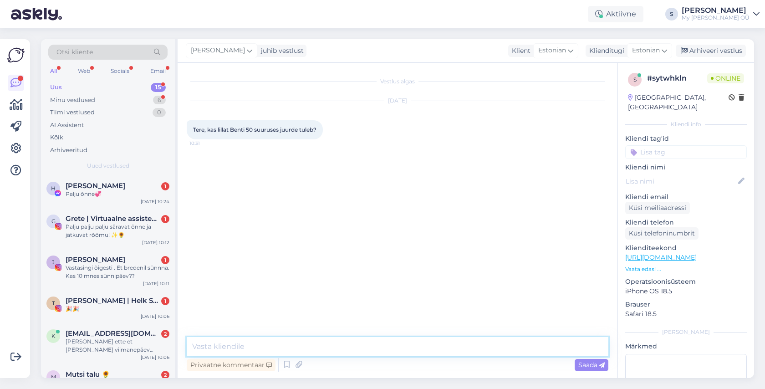
click at [254, 343] on textarea at bounding box center [397, 346] width 421 height 19
type textarea "Tere! Sel hooajal enam mitte kahjuks"
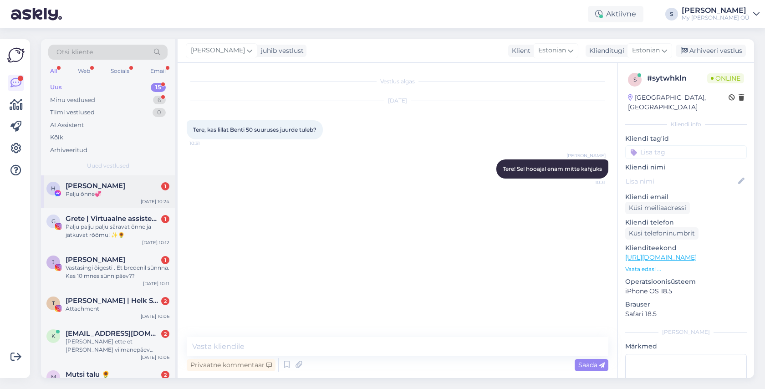
click at [121, 184] on span "[PERSON_NAME]" at bounding box center [96, 186] width 60 height 8
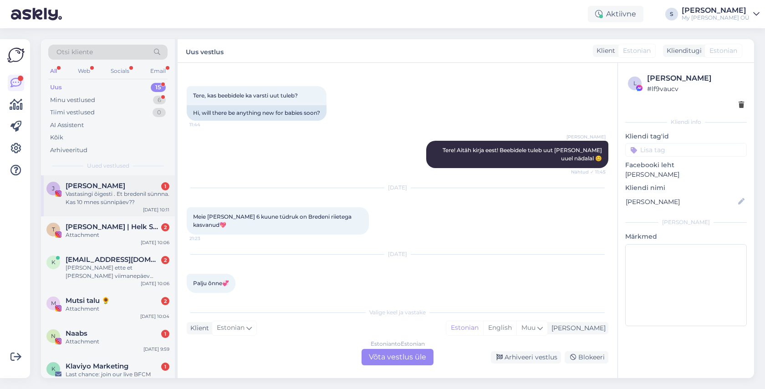
scroll to position [76, 0]
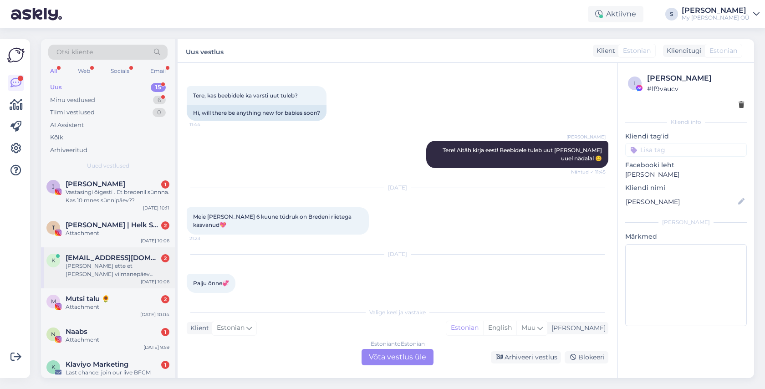
click at [107, 269] on div "[PERSON_NAME] ette et [PERSON_NAME] viimanepäev lasteaia riideid soodusega saad…" at bounding box center [118, 270] width 104 height 16
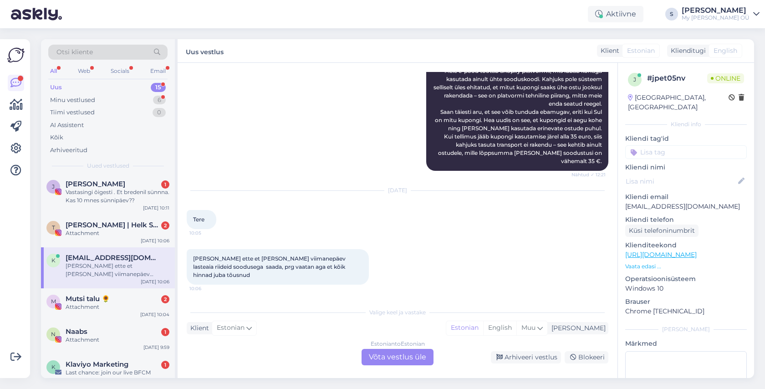
drag, startPoint x: 386, startPoint y: 354, endPoint x: 353, endPoint y: 350, distance: 33.5
click at [385, 353] on div "Estonian to Estonian Võta vestlus üle" at bounding box center [397, 357] width 72 height 16
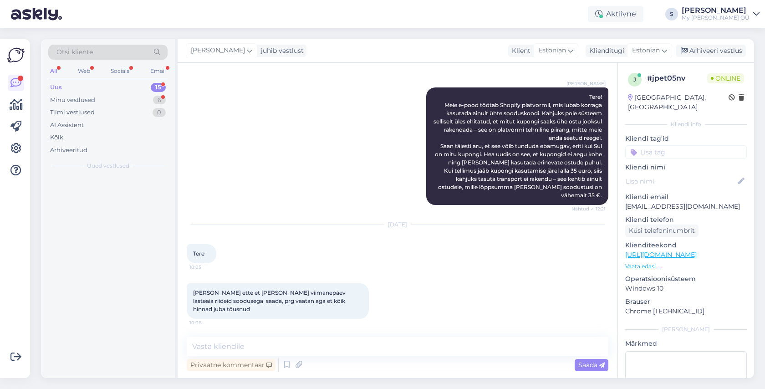
scroll to position [0, 0]
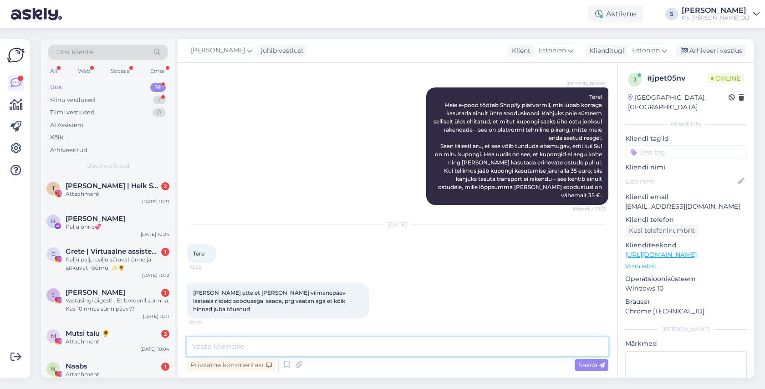
click at [241, 338] on textarea at bounding box center [397, 346] width 421 height 19
type textarea "Tere! See oli eilne postitus kahjuks"
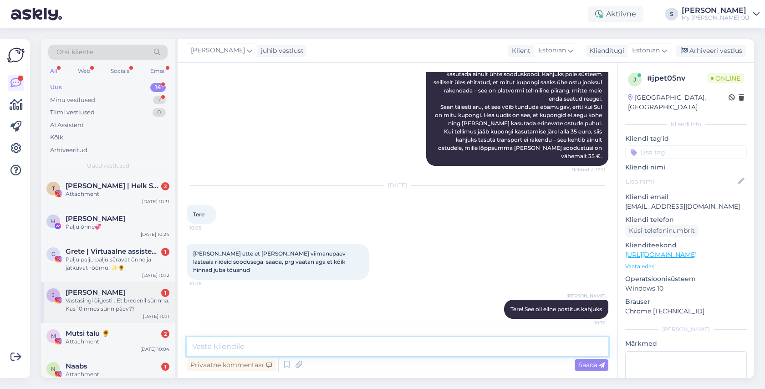
scroll to position [21, 0]
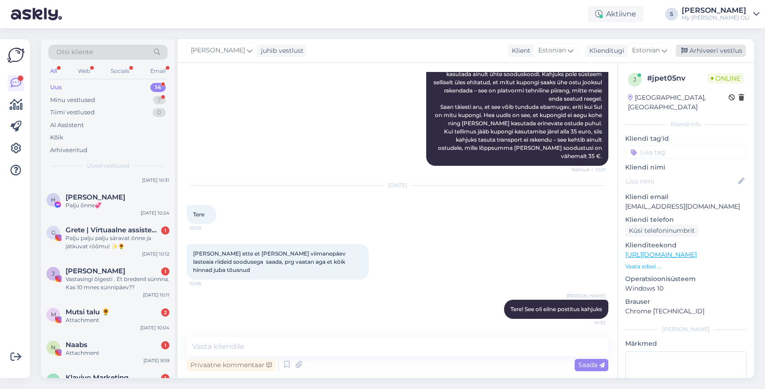
click at [730, 52] on div "Arhiveeri vestlus" at bounding box center [710, 51] width 70 height 12
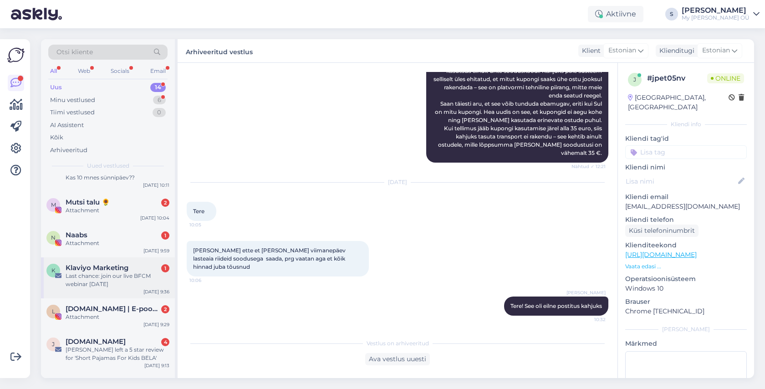
scroll to position [135, 0]
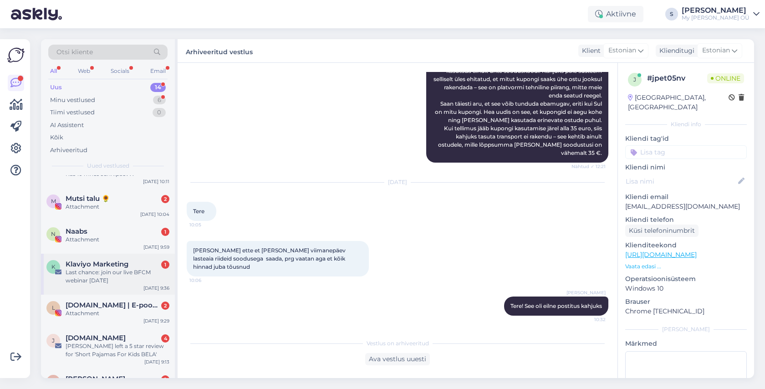
click at [104, 274] on div "Last chance: join our live BFCM webinar [DATE]" at bounding box center [118, 276] width 104 height 16
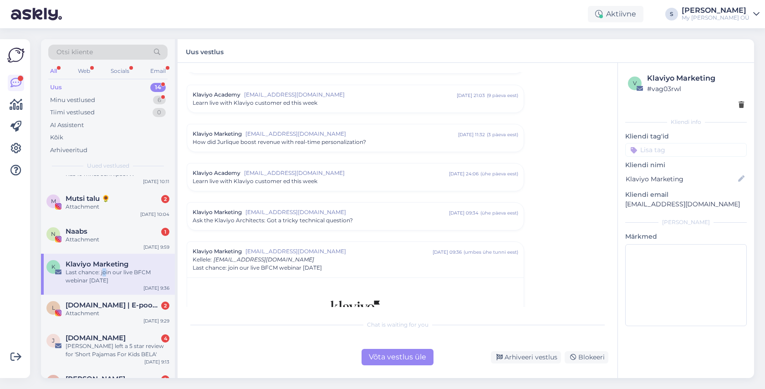
scroll to position [482, 0]
drag, startPoint x: 407, startPoint y: 352, endPoint x: 409, endPoint y: 348, distance: 4.7
click at [407, 352] on div "Võta vestlus üle" at bounding box center [397, 357] width 72 height 16
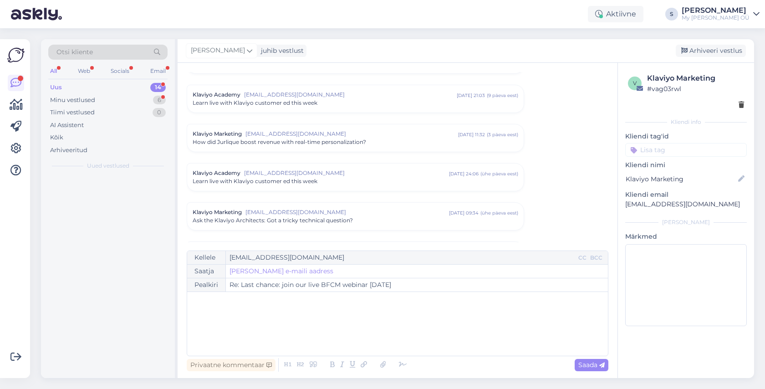
scroll to position [0, 0]
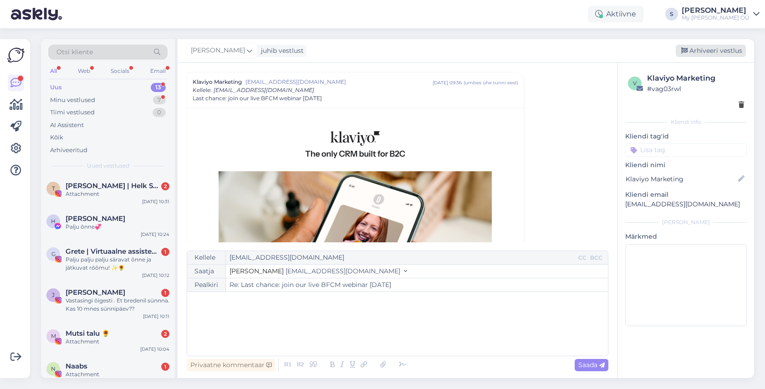
drag, startPoint x: 700, startPoint y: 47, endPoint x: 693, endPoint y: 49, distance: 7.1
click at [699, 48] on div "Arhiveeri vestlus" at bounding box center [710, 51] width 70 height 12
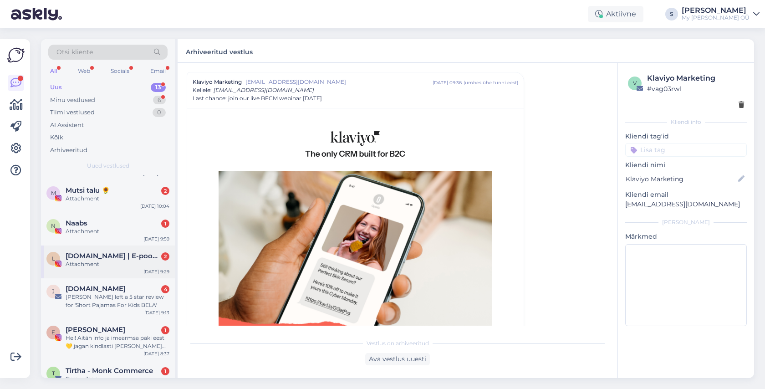
scroll to position [144, 0]
click at [109, 297] on div "[PERSON_NAME] left a 5 star review for 'Short Pajamas For Kids BELA'" at bounding box center [118, 300] width 104 height 16
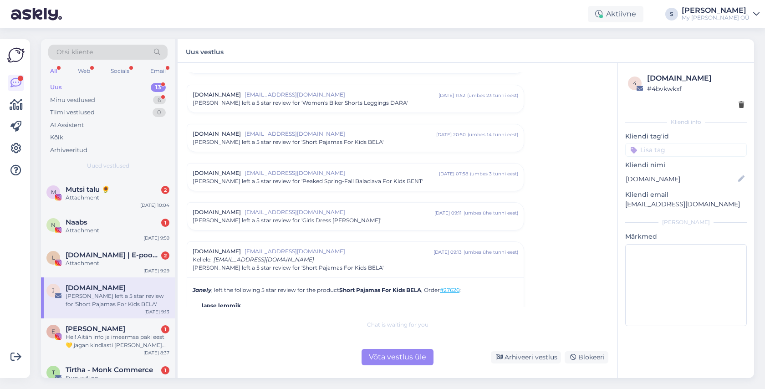
click at [385, 359] on div "Võta vestlus üle" at bounding box center [397, 357] width 72 height 16
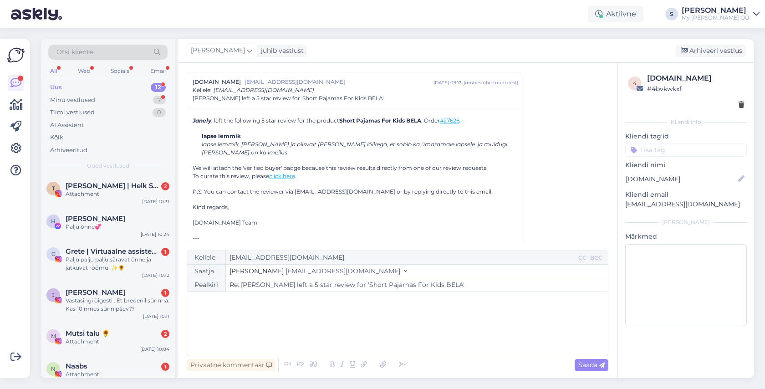
drag, startPoint x: 702, startPoint y: 51, endPoint x: 681, endPoint y: 57, distance: 21.9
click at [702, 51] on div "Arhiveeri vestlus" at bounding box center [710, 51] width 70 height 12
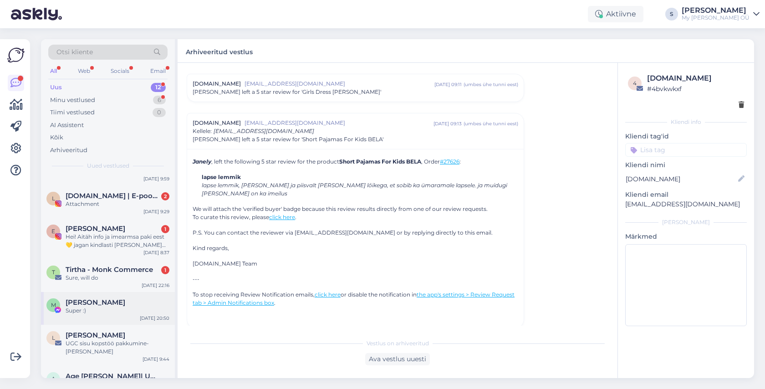
scroll to position [223, 0]
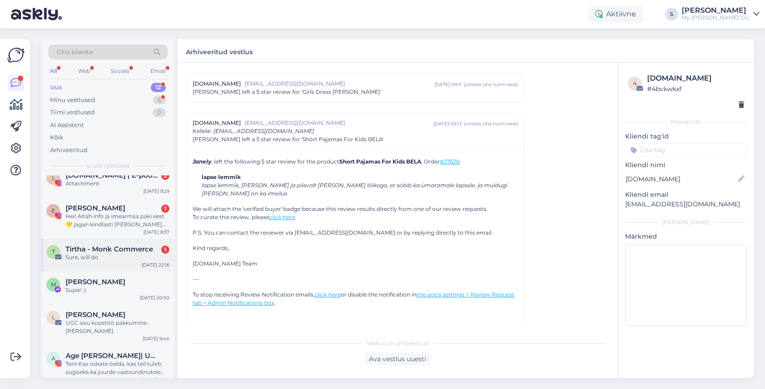
click at [119, 261] on div "Sure, will do" at bounding box center [118, 257] width 104 height 8
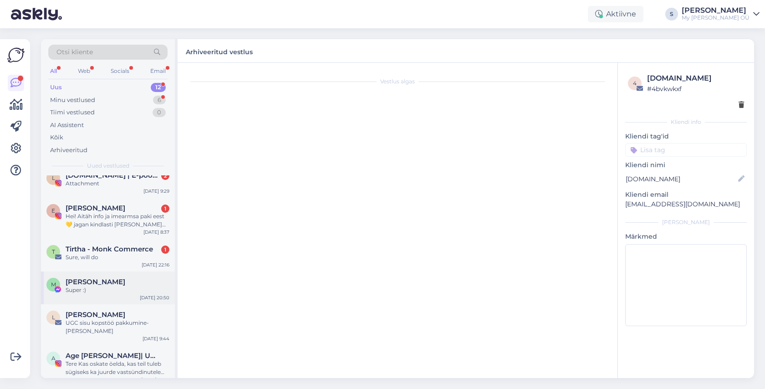
scroll to position [0, 0]
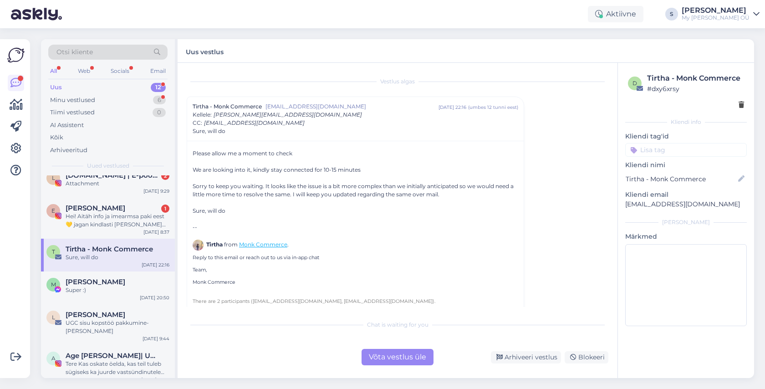
click at [391, 355] on div "Võta vestlus üle" at bounding box center [397, 357] width 72 height 16
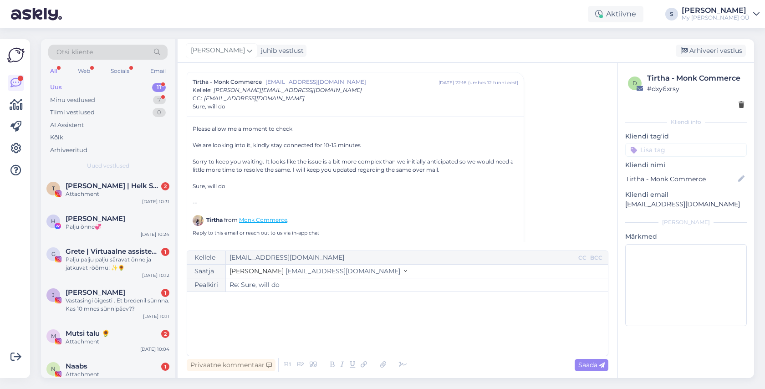
drag, startPoint x: 712, startPoint y: 51, endPoint x: 705, endPoint y: 52, distance: 7.4
click at [711, 50] on div "Arhiveeri vestlus" at bounding box center [710, 51] width 70 height 12
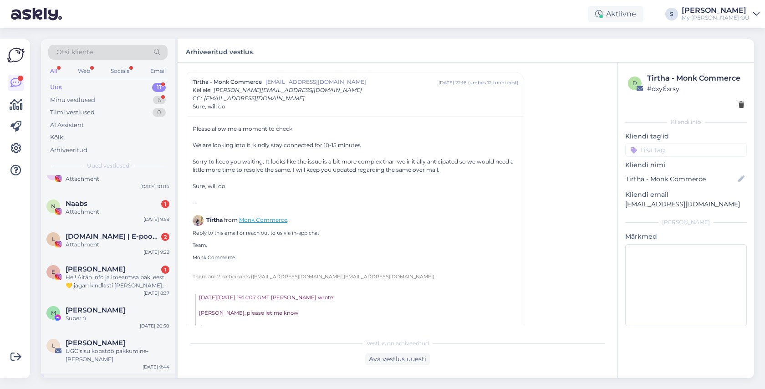
scroll to position [191, 0]
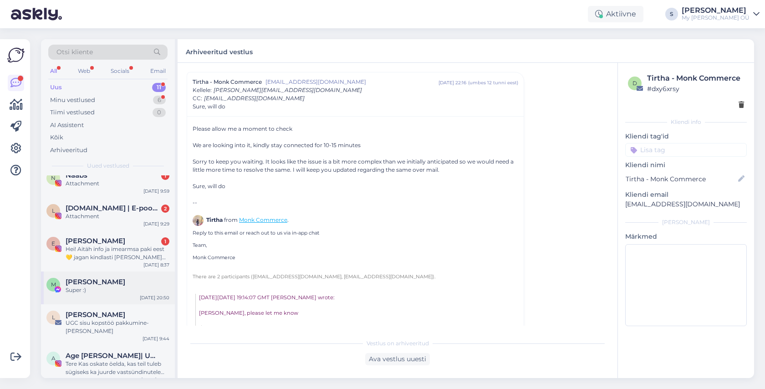
click at [98, 288] on div "Super :)" at bounding box center [118, 290] width 104 height 8
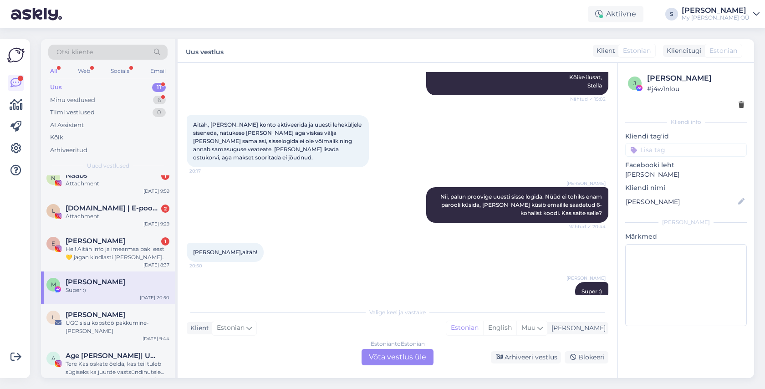
click at [385, 355] on div "Estonian to Estonian Võta vestlus üle" at bounding box center [397, 357] width 72 height 16
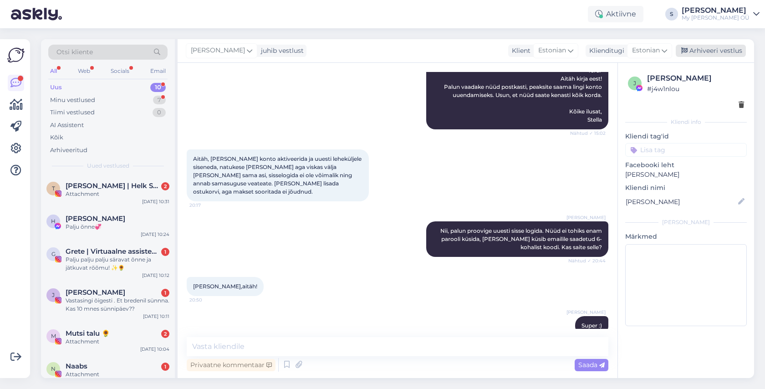
drag, startPoint x: 707, startPoint y: 50, endPoint x: 686, endPoint y: 56, distance: 22.3
click at [697, 52] on div "Arhiveeri vestlus" at bounding box center [710, 51] width 70 height 12
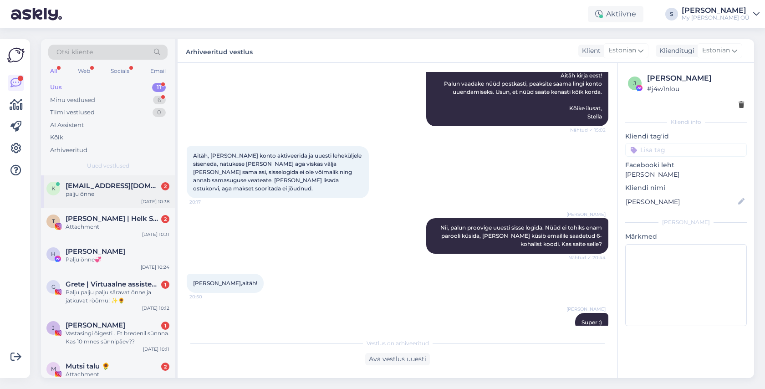
click at [113, 189] on span "[EMAIL_ADDRESS][DOMAIN_NAME]" at bounding box center [113, 186] width 95 height 8
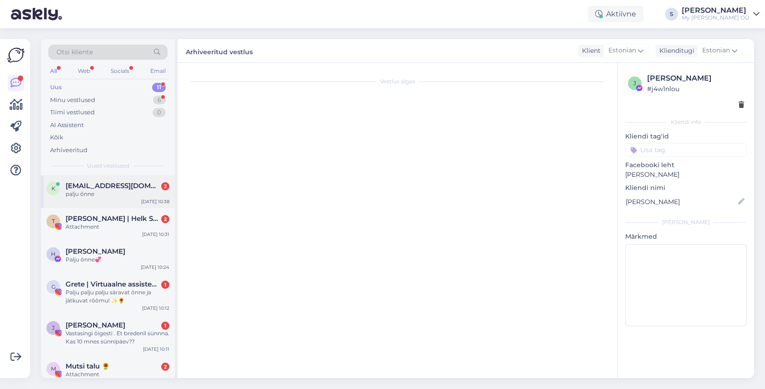
scroll to position [2058, 0]
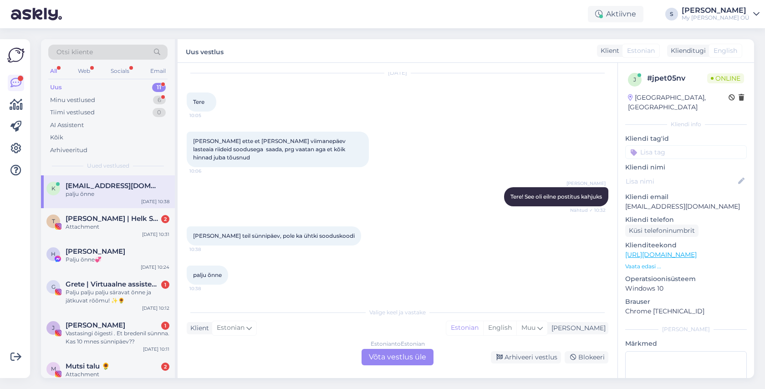
click at [401, 361] on div "Estonian to Estonian Võta vestlus üle" at bounding box center [397, 357] width 72 height 16
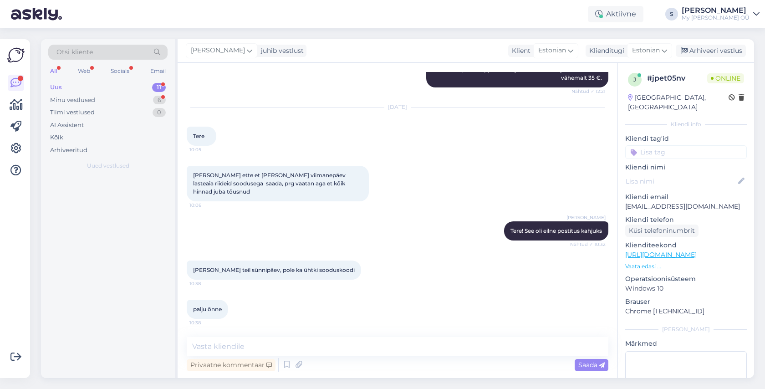
scroll to position [2023, 0]
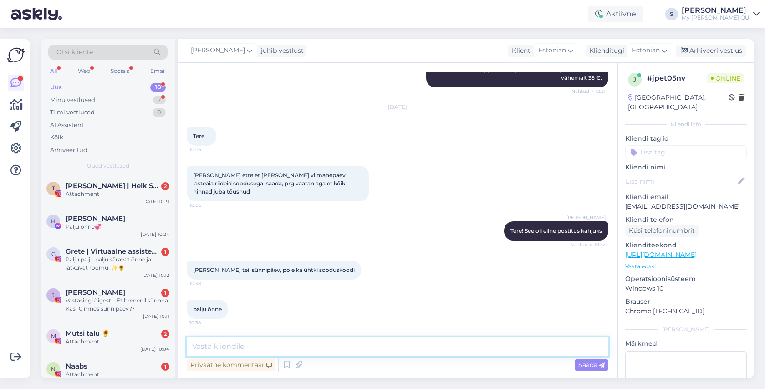
click at [237, 345] on textarea at bounding box center [397, 346] width 421 height 19
type textarea "i"
type textarea "Aitäh!"
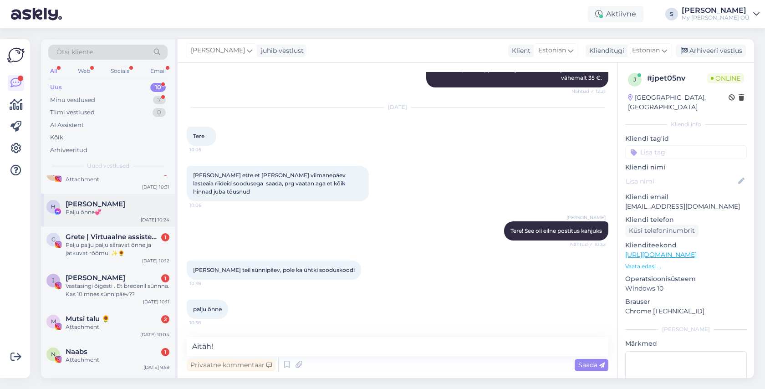
scroll to position [15, 0]
click at [105, 194] on div "H [PERSON_NAME] Palju õnne💞 [DATE] 10:24" at bounding box center [108, 209] width 134 height 33
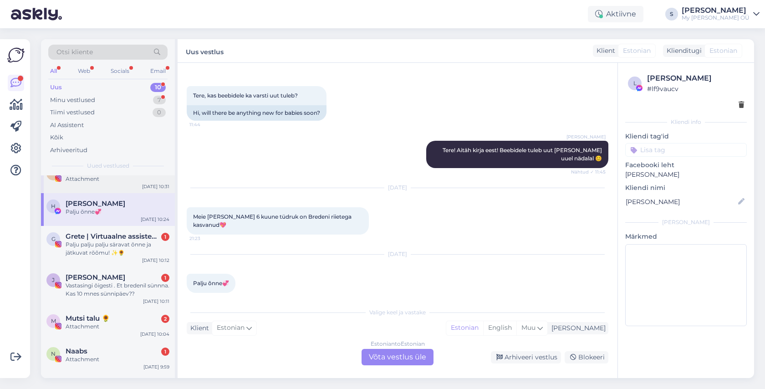
click at [101, 181] on div "Attachment" at bounding box center [118, 179] width 104 height 8
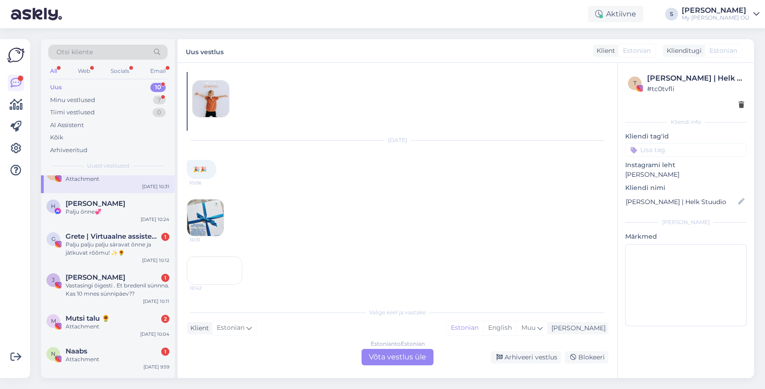
scroll to position [5366, 0]
click at [219, 256] on div "10:42" at bounding box center [215, 270] width 56 height 28
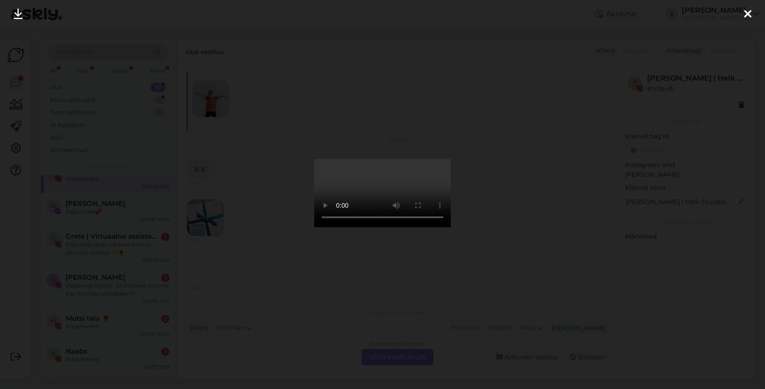
click at [747, 14] on icon at bounding box center [747, 15] width 7 height 12
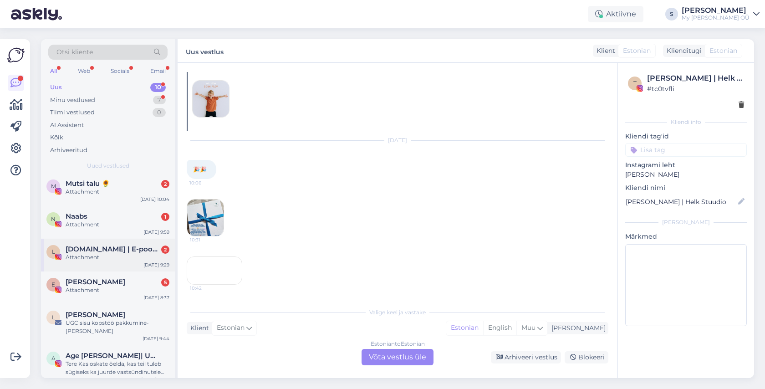
scroll to position [0, 0]
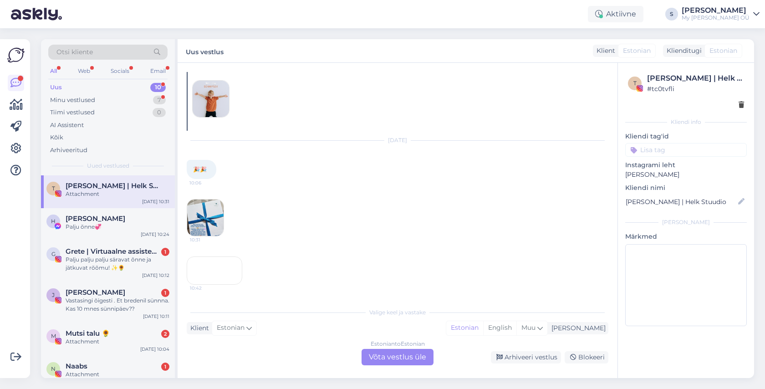
click at [89, 87] on div "Uus 10" at bounding box center [107, 87] width 119 height 13
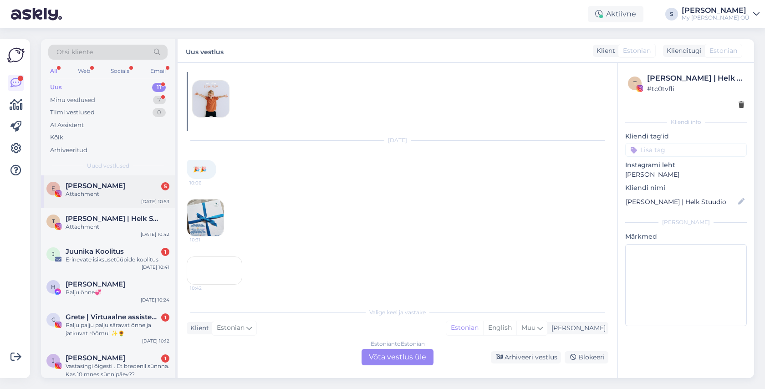
click at [95, 186] on span "[PERSON_NAME]" at bounding box center [96, 186] width 60 height 8
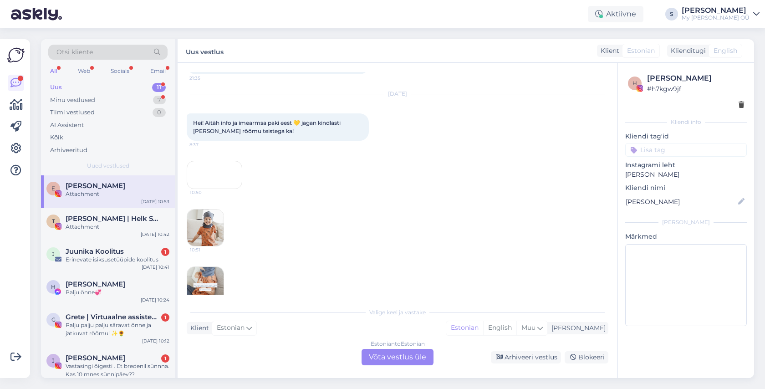
scroll to position [367, 0]
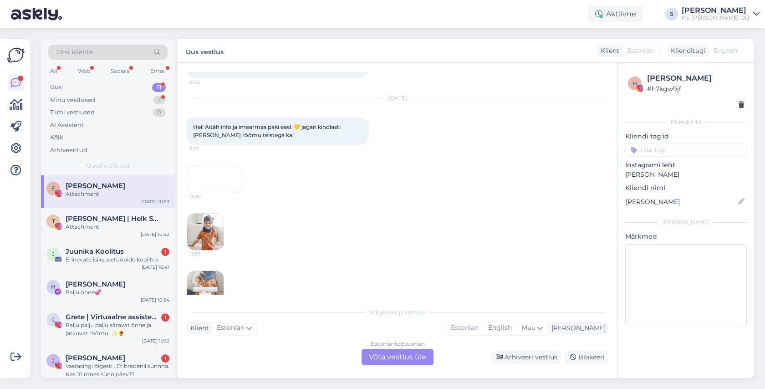
click at [208, 193] on div "10:50" at bounding box center [215, 179] width 56 height 28
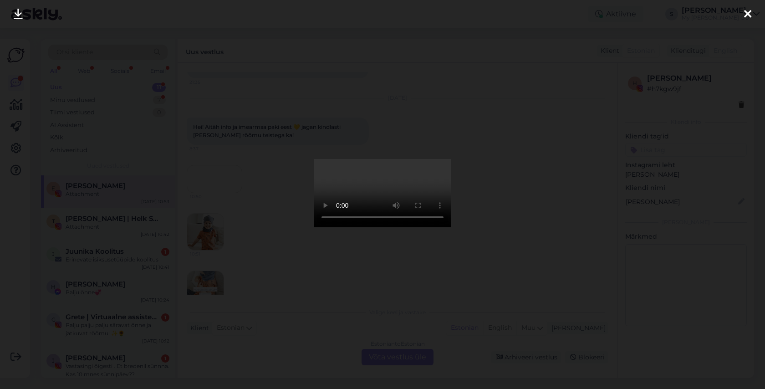
click at [750, 11] on icon at bounding box center [747, 15] width 7 height 12
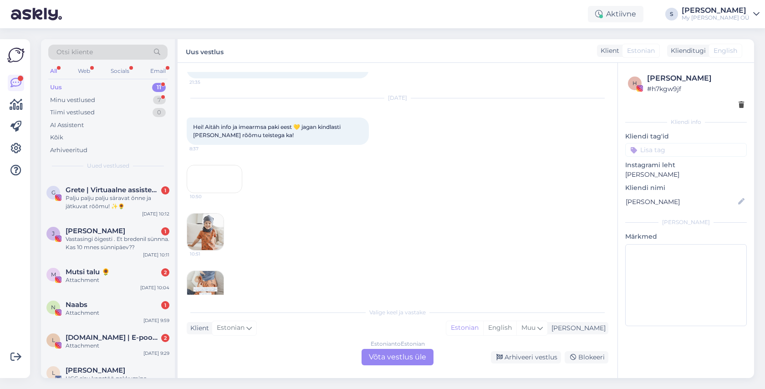
scroll to position [0, 0]
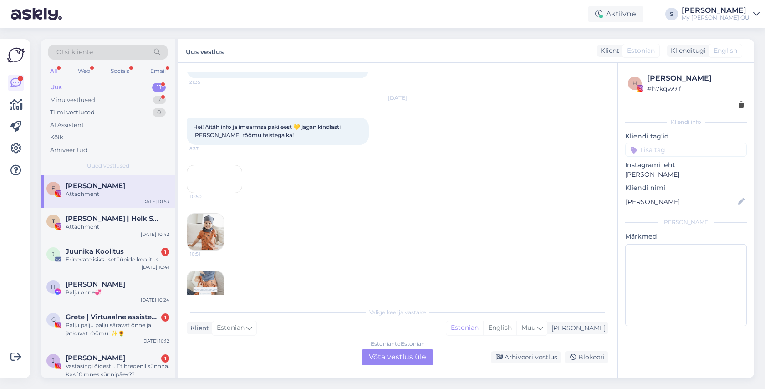
click at [377, 356] on div "Estonian to Estonian Võta vestlus üle" at bounding box center [397, 357] width 72 height 16
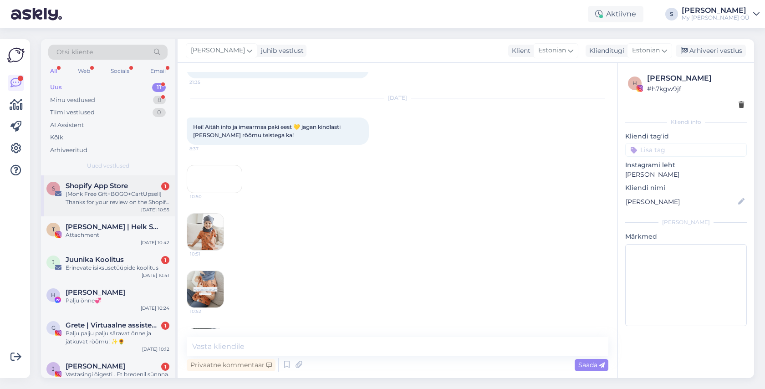
click at [112, 190] on div "[Monk Free Gift+BOGO+CartUpsell] Thanks for your review on the Shopify App Store" at bounding box center [118, 198] width 104 height 16
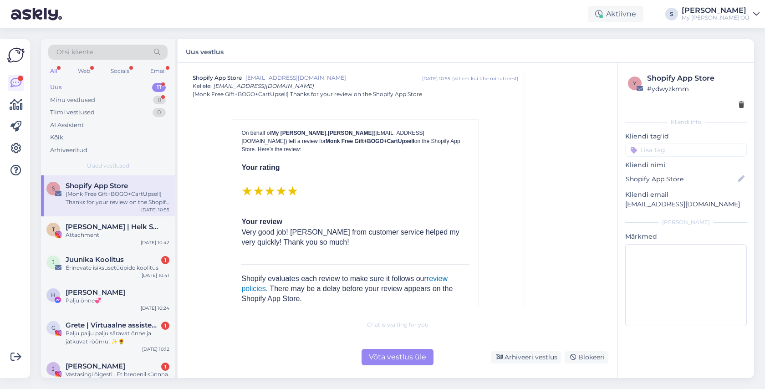
scroll to position [71, 0]
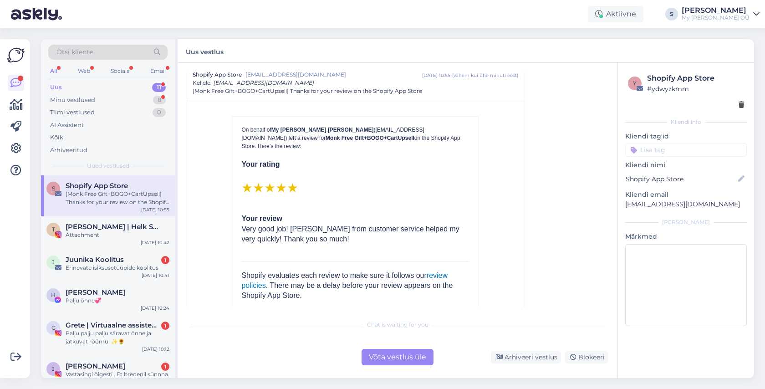
click at [398, 356] on div "Võta vestlus üle" at bounding box center [397, 357] width 72 height 16
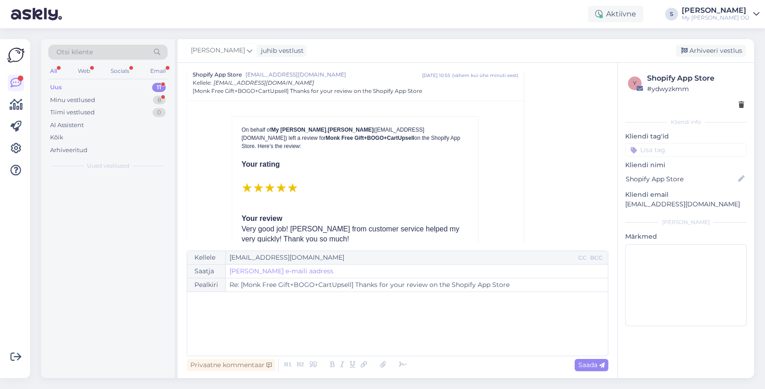
scroll to position [64, 0]
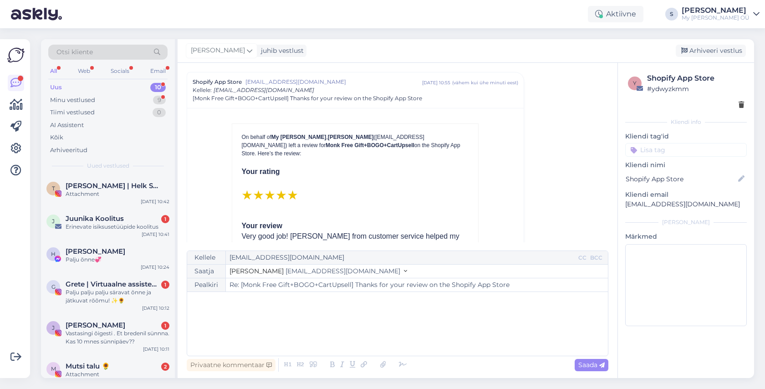
drag, startPoint x: 729, startPoint y: 46, endPoint x: 707, endPoint y: 52, distance: 22.5
click at [729, 46] on div "Arhiveeri vestlus" at bounding box center [710, 51] width 70 height 12
